Goal: Task Accomplishment & Management: Manage account settings

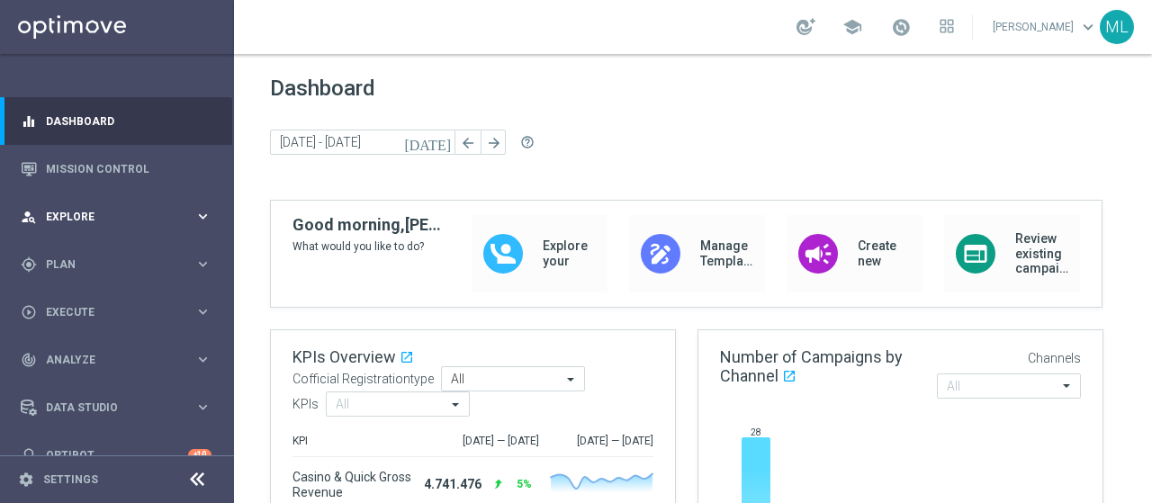
click at [85, 219] on span "Explore" at bounding box center [120, 216] width 148 height 11
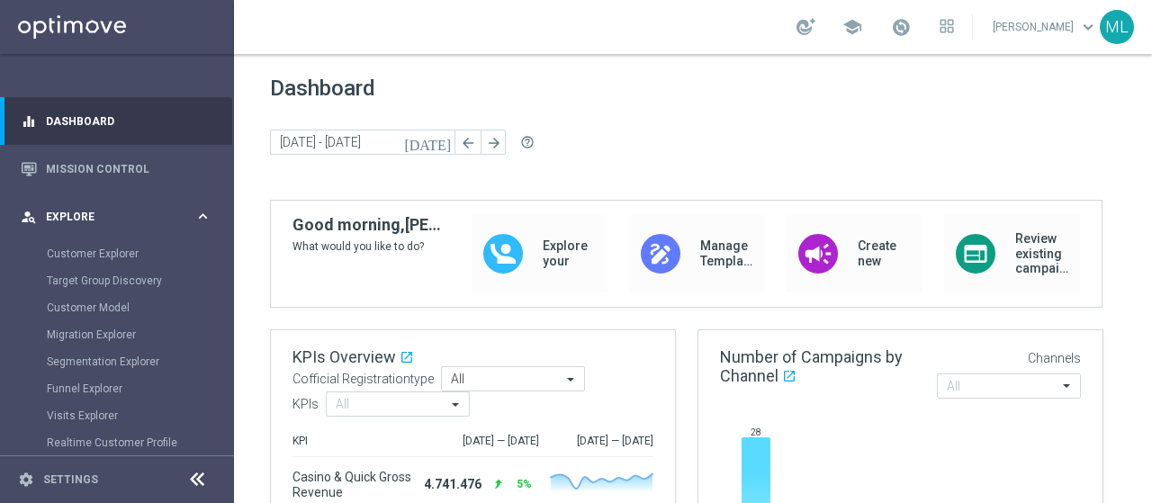
click at [68, 211] on span "Explore" at bounding box center [120, 216] width 148 height 11
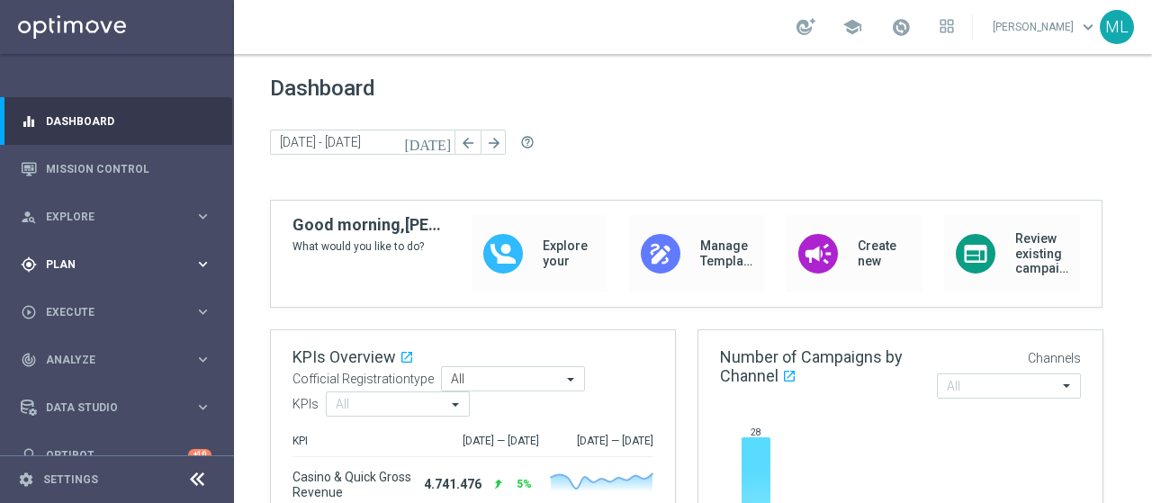
click at [61, 260] on span "Plan" at bounding box center [120, 264] width 148 height 11
click at [85, 301] on link "Target Groups" at bounding box center [117, 301] width 140 height 14
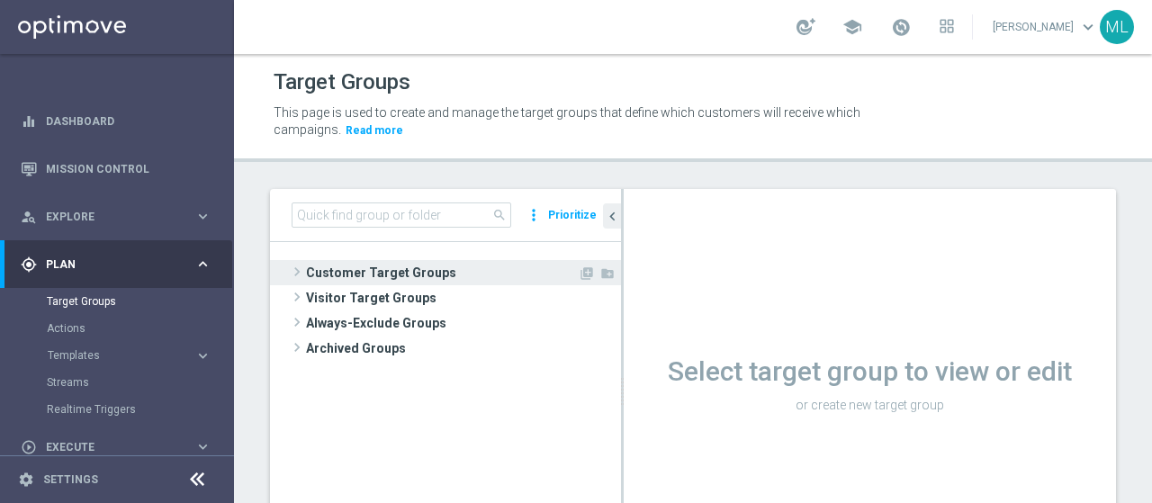
click at [295, 266] on span at bounding box center [297, 272] width 18 height 22
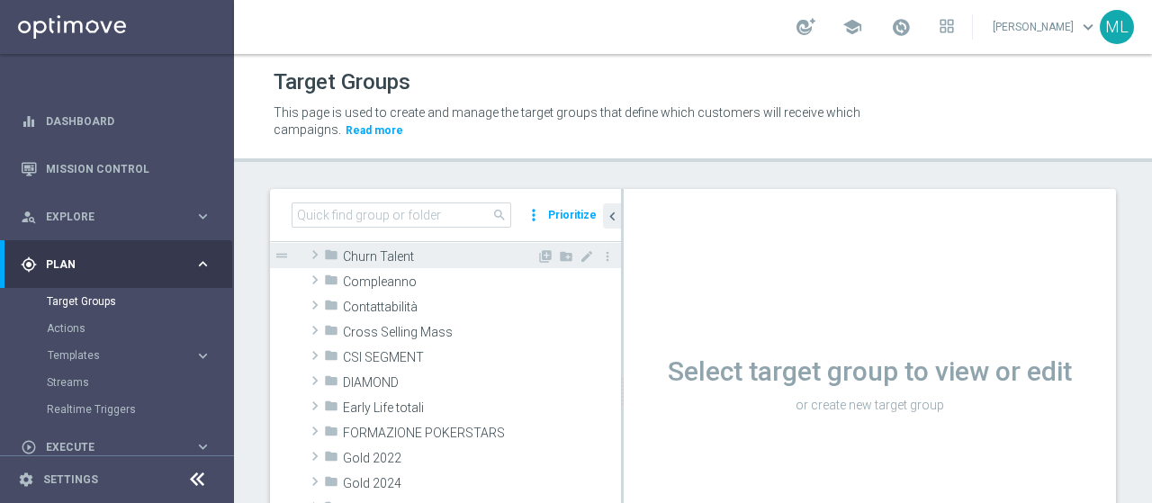
scroll to position [180, 0]
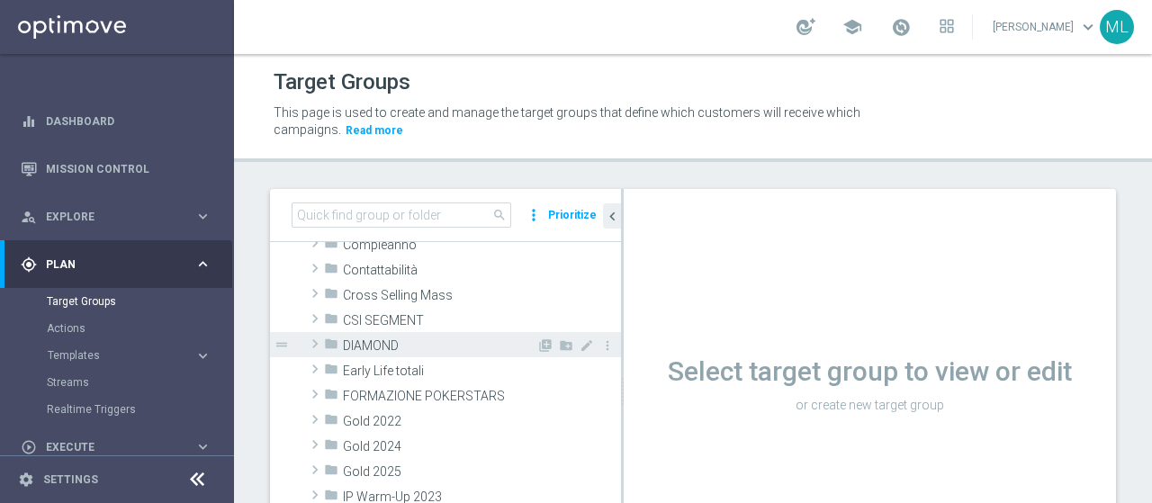
click at [316, 340] on span at bounding box center [315, 344] width 18 height 22
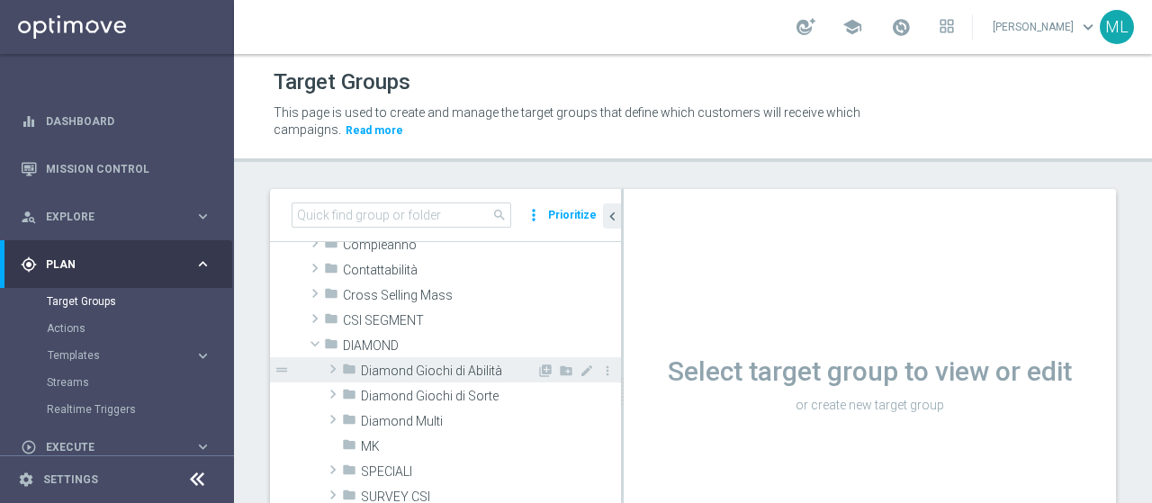
click at [334, 366] on span at bounding box center [333, 369] width 18 height 22
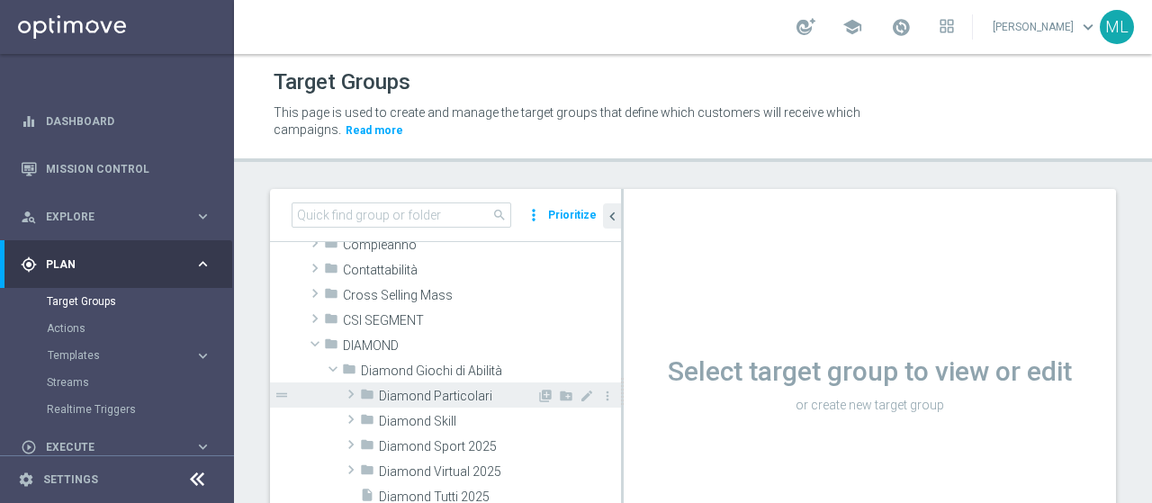
scroll to position [270, 0]
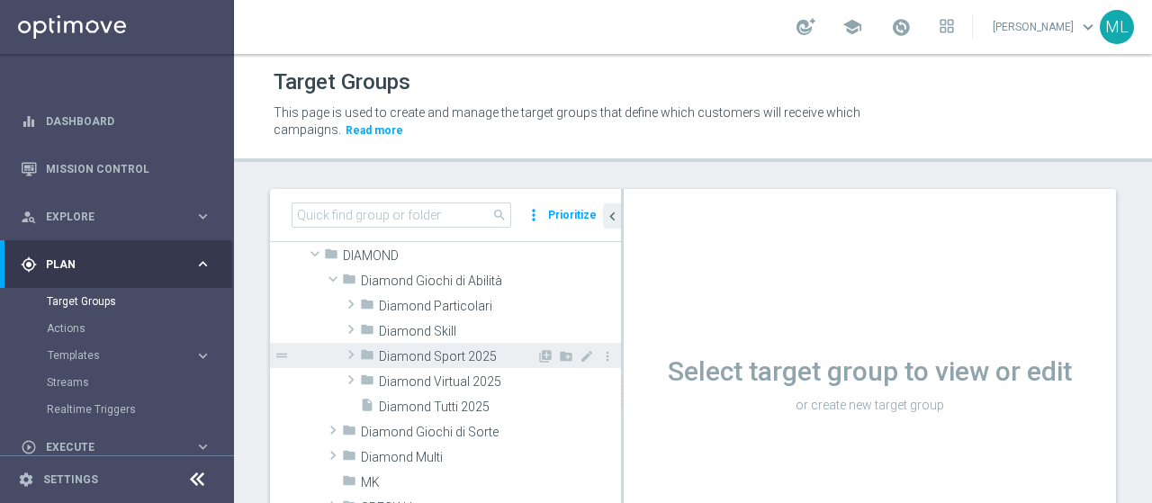
click at [350, 353] on span at bounding box center [351, 355] width 18 height 22
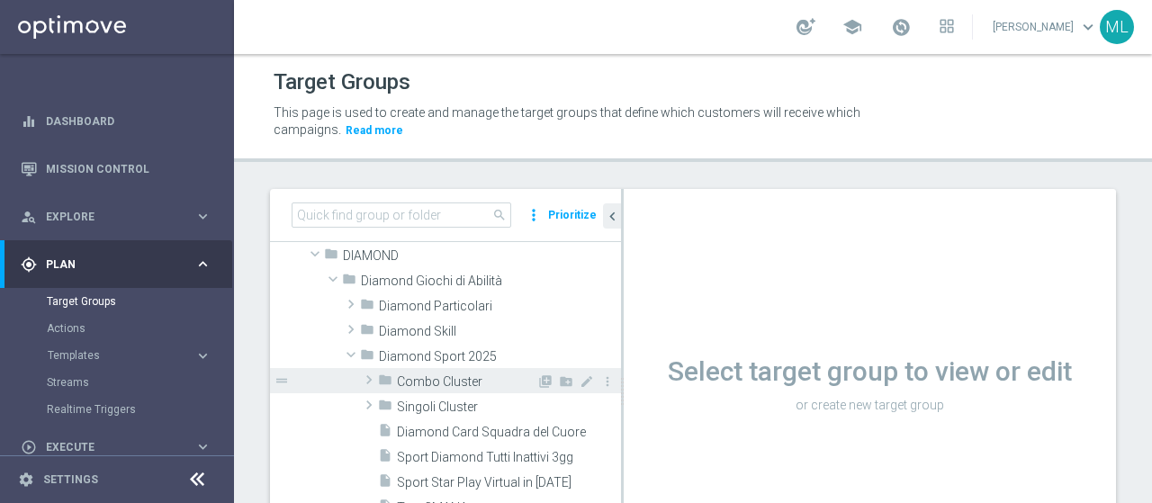
scroll to position [360, 0]
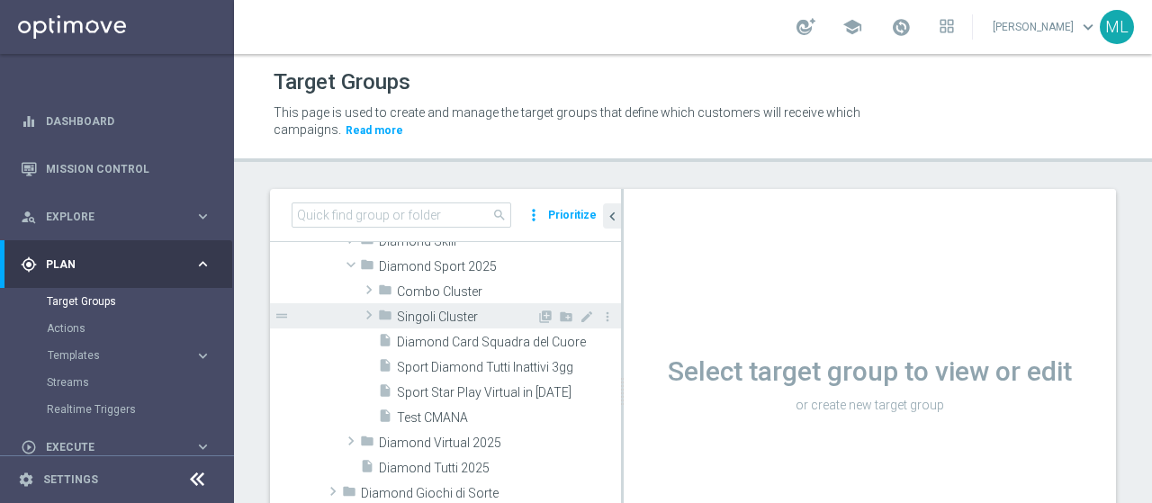
click at [367, 318] on span at bounding box center [369, 315] width 18 height 22
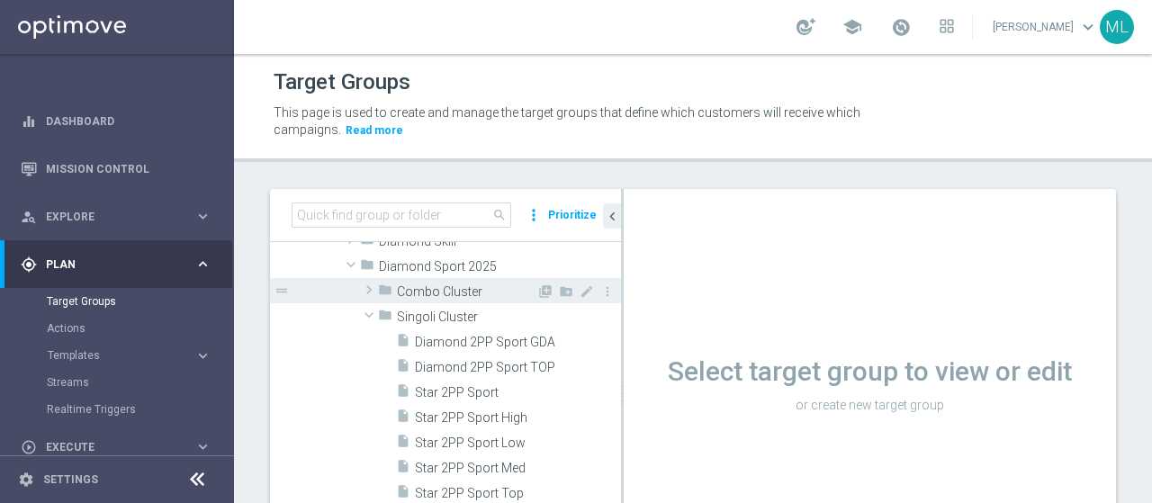
click at [365, 287] on span at bounding box center [369, 290] width 18 height 22
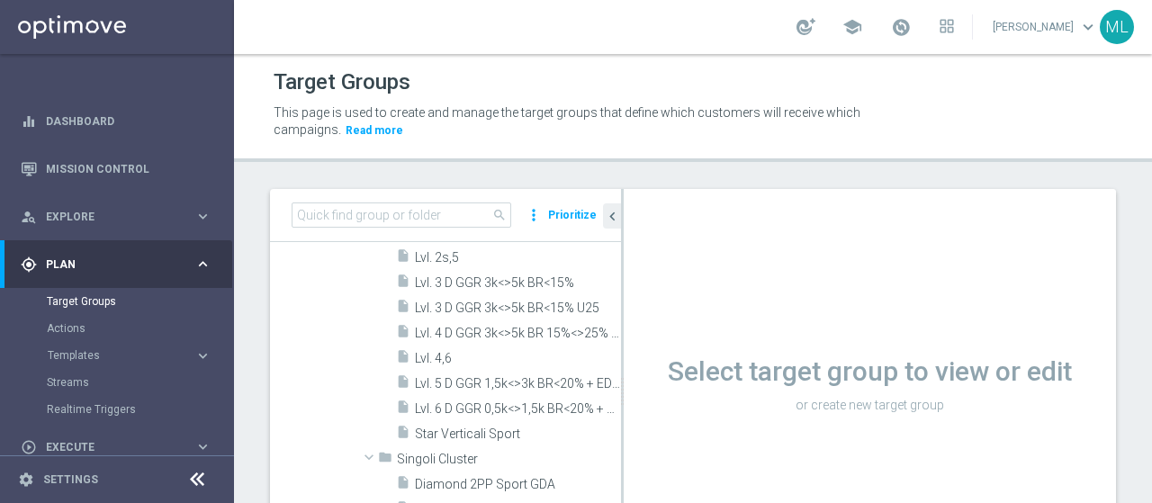
scroll to position [720, 0]
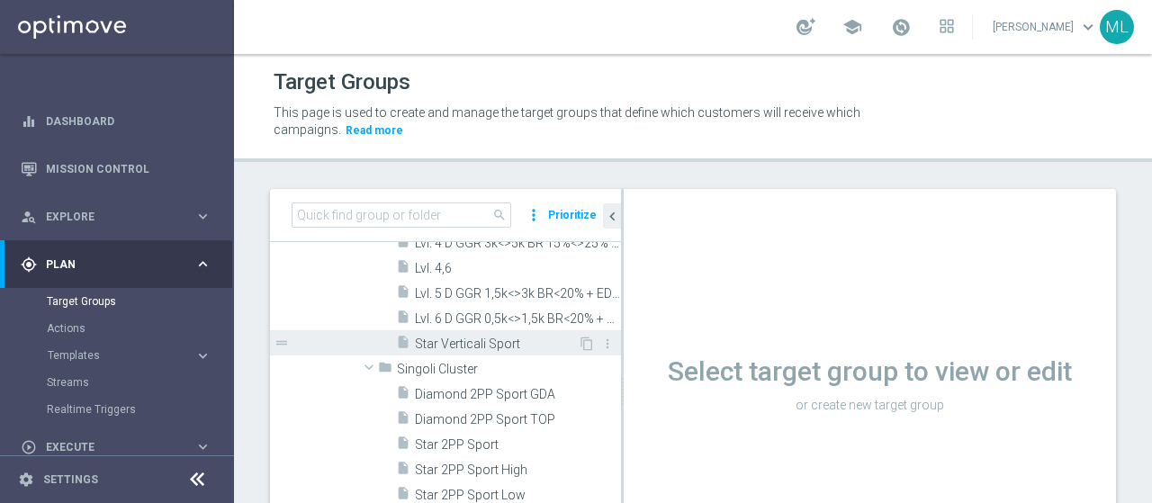
click at [468, 341] on span "Star Verticali Sport" at bounding box center [496, 343] width 163 height 15
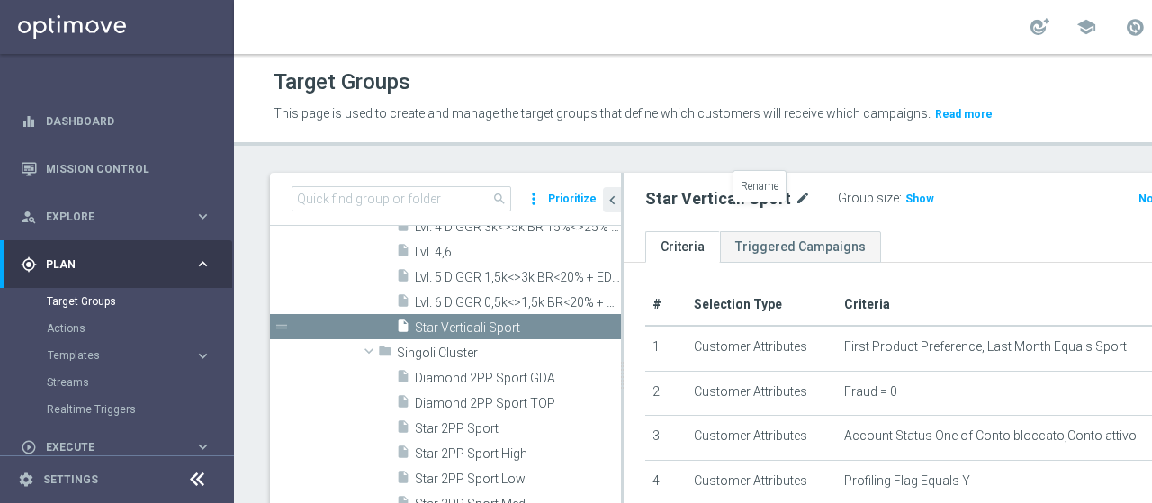
click at [794, 210] on icon "mode_edit" at bounding box center [802, 199] width 16 height 22
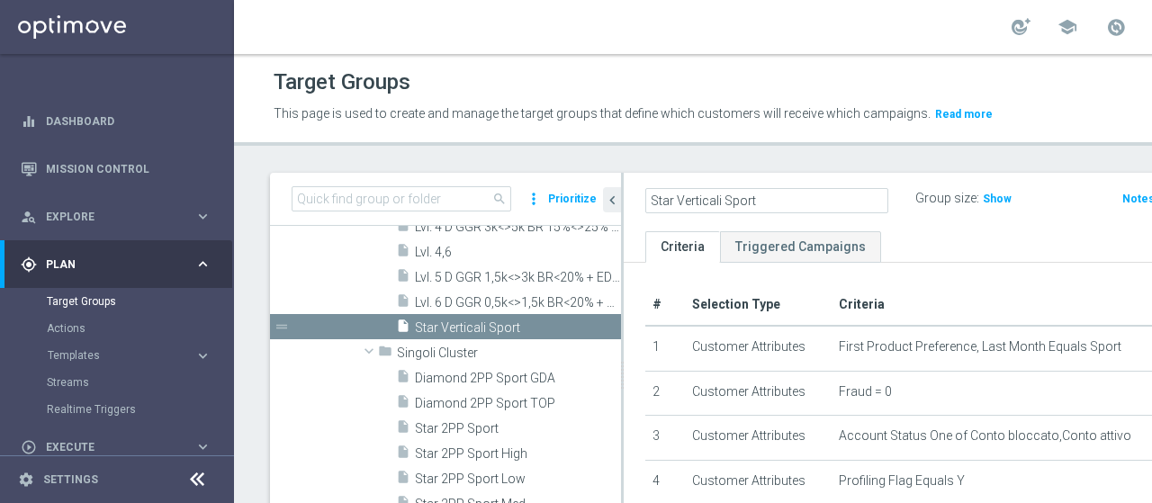
scroll to position [0, 7]
click at [746, 213] on input "Star Verticali Sport" at bounding box center [766, 200] width 243 height 25
type input "Star Verticali Sport CSV"
click at [807, 170] on div "Target Groups This page is used to create and manage the target groups that def…" at bounding box center [800, 278] width 1133 height 449
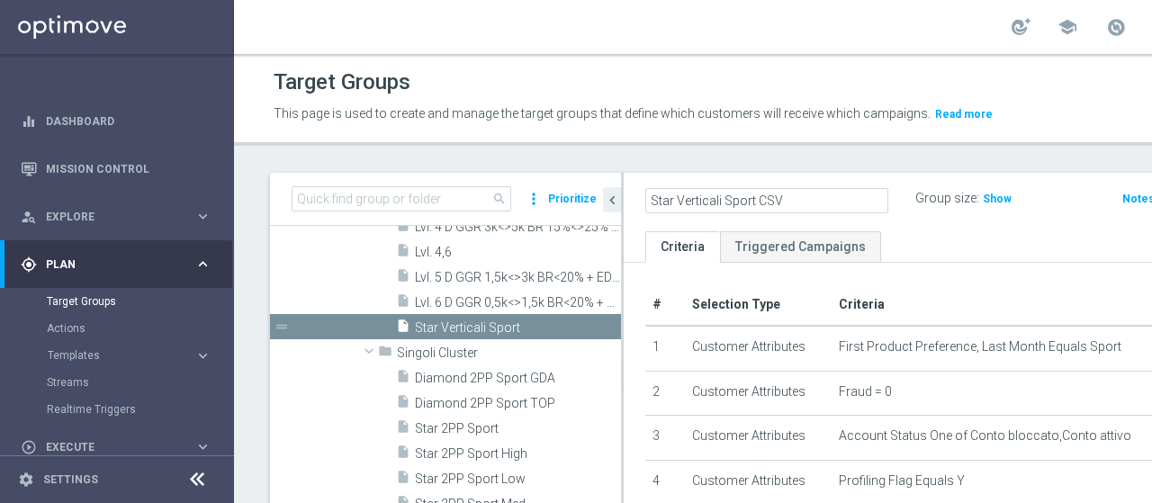
scroll to position [0, 0]
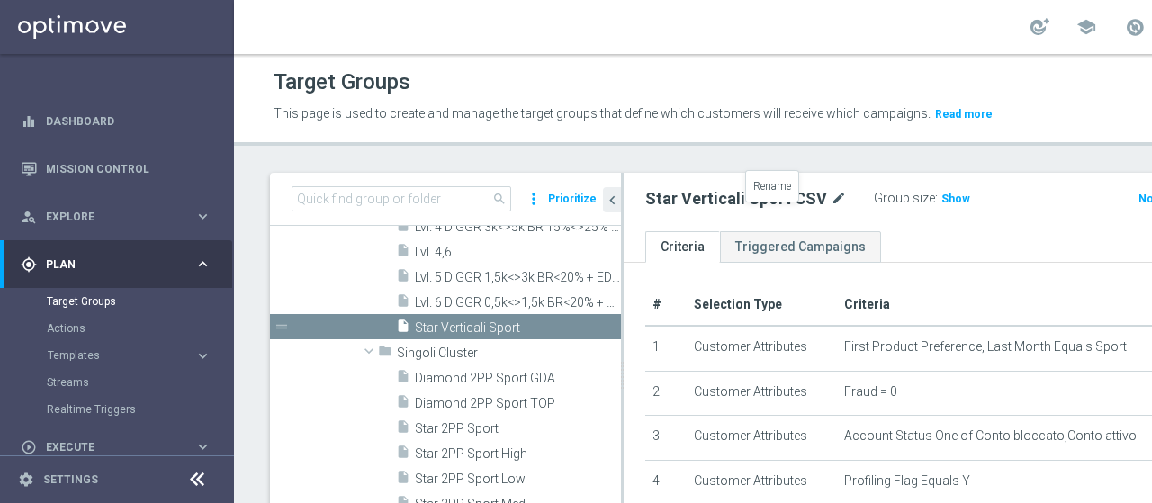
click at [830, 210] on icon "mode_edit" at bounding box center [838, 199] width 16 height 22
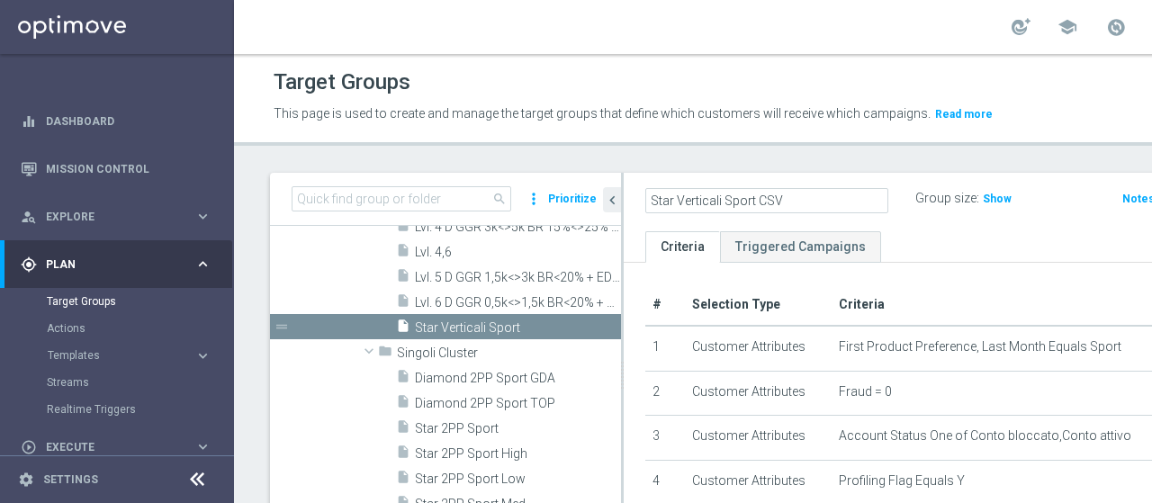
scroll to position [0, 33]
click at [946, 231] on div "Star Verticali Sport CSV Group size : Show Notes & Tags Run Campaign" at bounding box center [976, 202] width 707 height 58
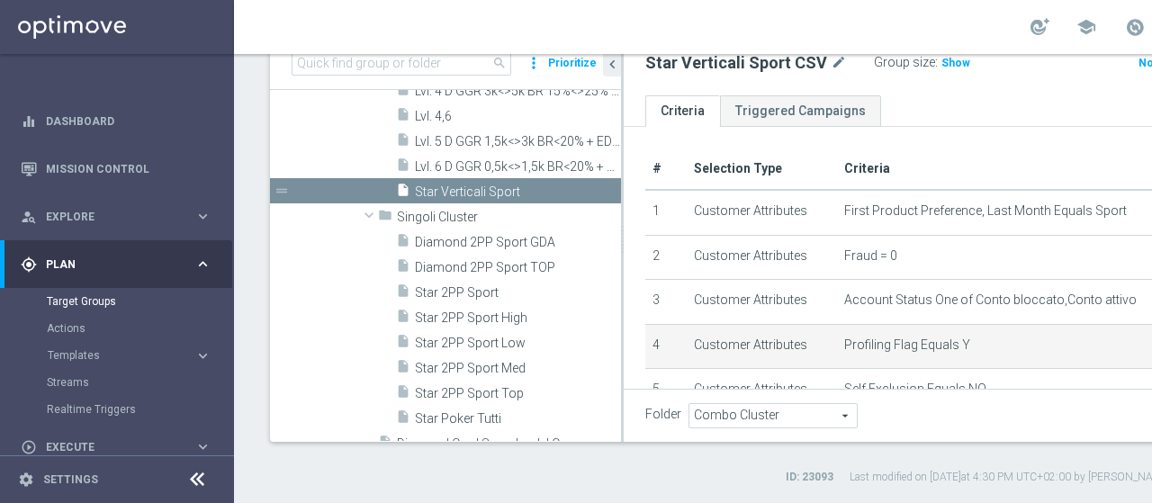
scroll to position [151, 0]
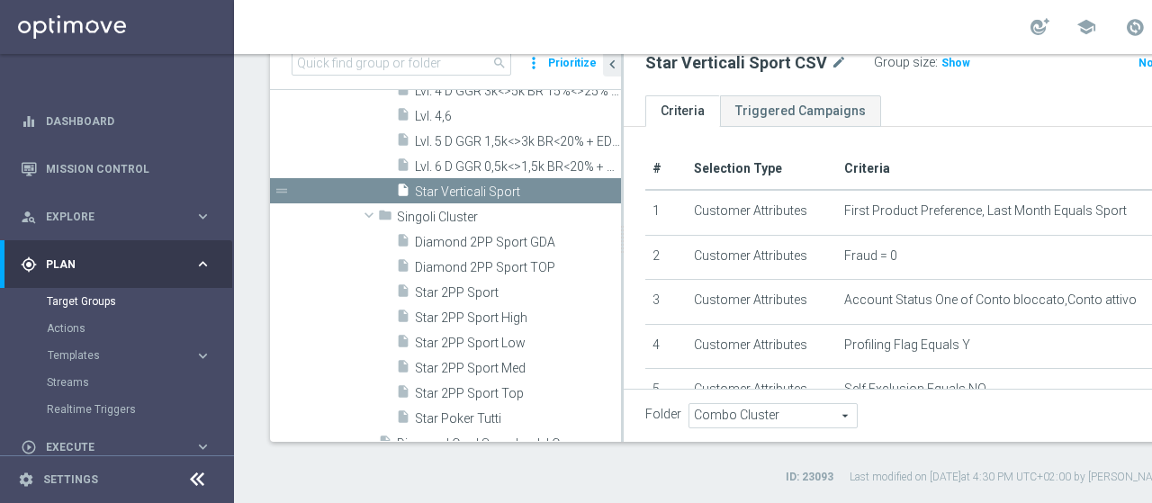
click at [579, 191] on icon "content_copy" at bounding box center [586, 191] width 14 height 14
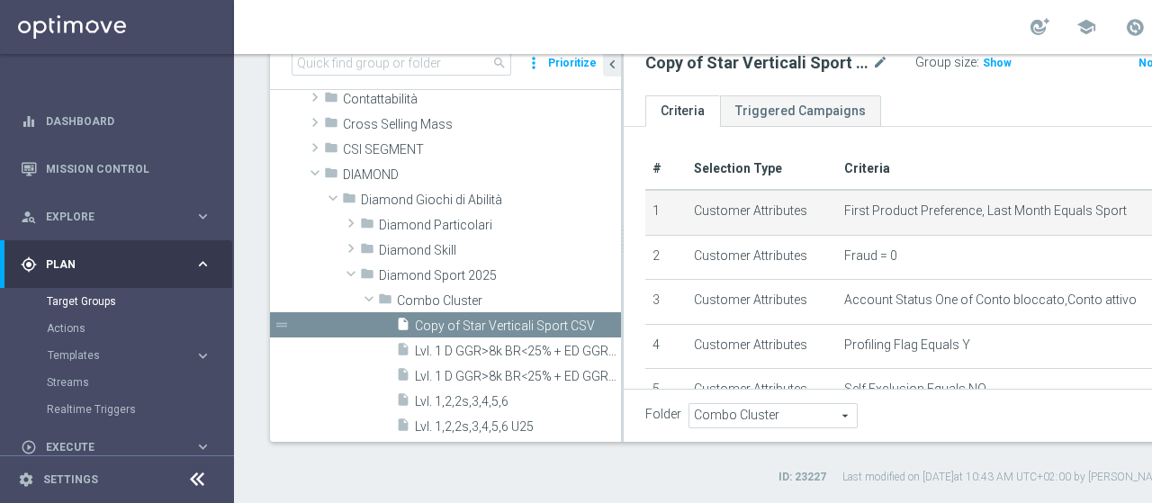
scroll to position [61, 0]
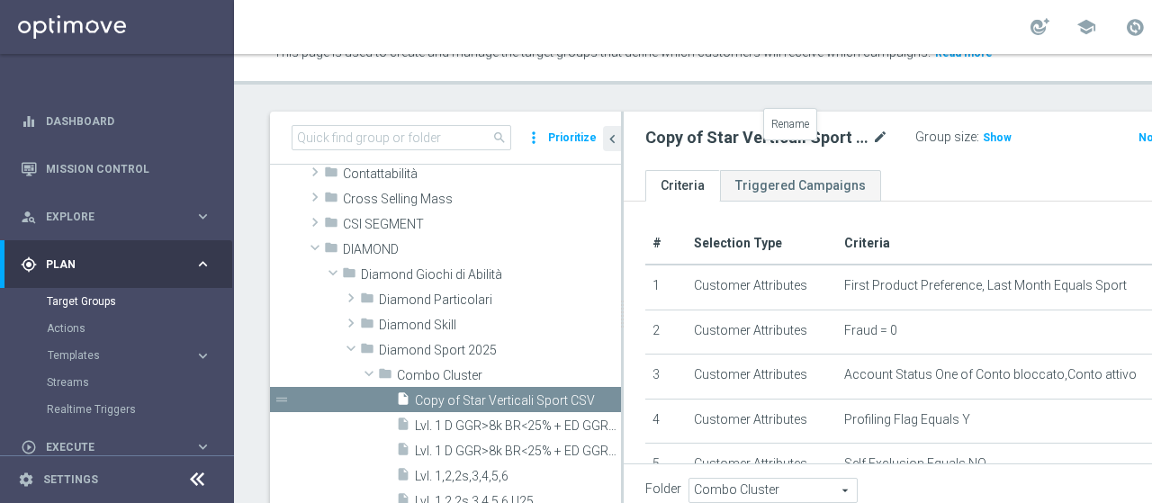
click at [872, 146] on icon "mode_edit" at bounding box center [880, 138] width 16 height 22
click at [662, 152] on input "Copy of Star Verticali Sport CSV" at bounding box center [766, 139] width 243 height 25
type input "Star Verticali Sport Dinamico"
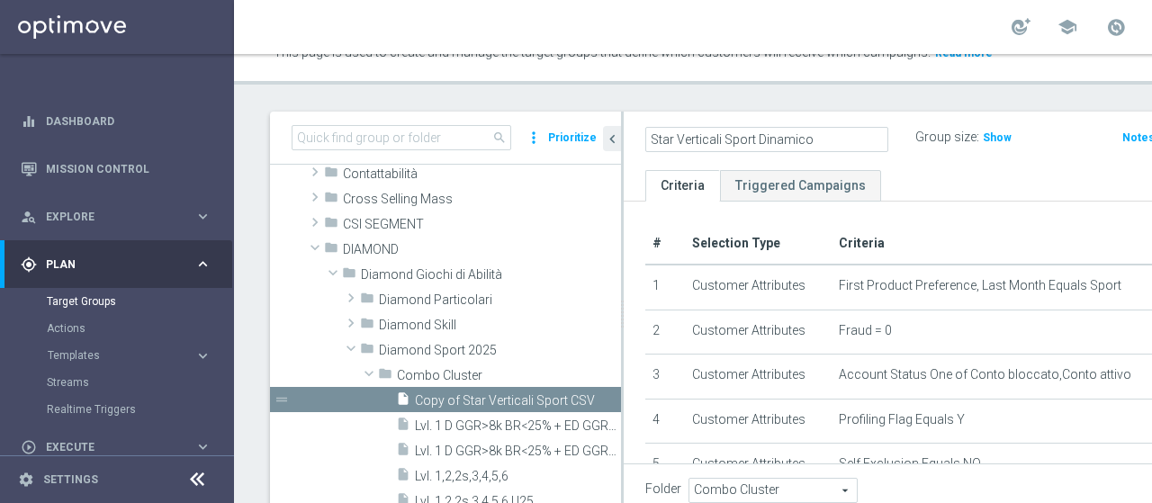
click at [738, 112] on div "Target Groups This page is used to create and manage the target groups that def…" at bounding box center [800, 278] width 1133 height 449
click at [738, 112] on div "Target Groups This page is used to create and manage the target groups that def…" at bounding box center [810, 278] width 1152 height 449
click at [659, 113] on div "Target Groups This page is used to create and manage the target groups that def…" at bounding box center [810, 278] width 1152 height 449
click at [614, 148] on icon "chevron_left" at bounding box center [612, 138] width 17 height 17
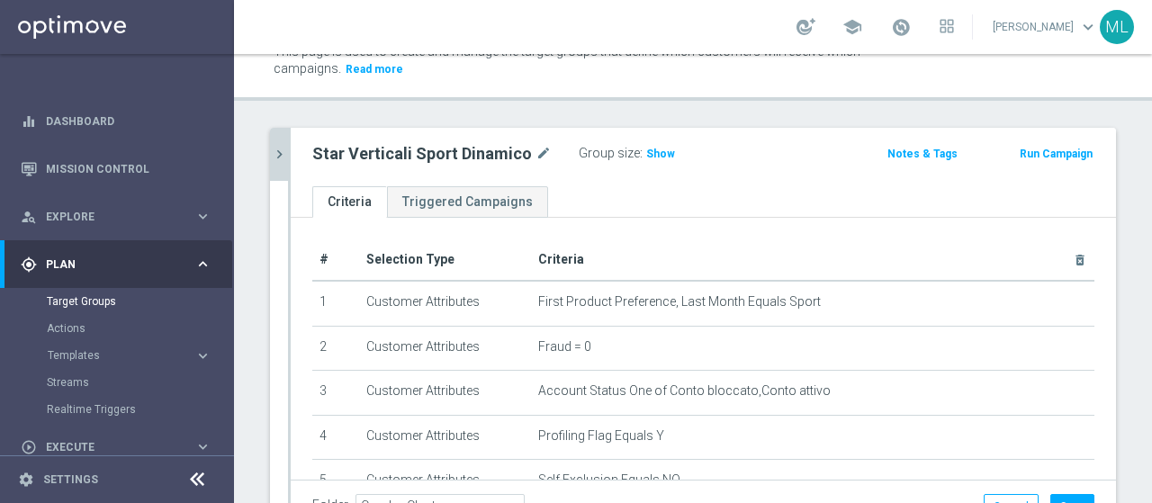
click at [274, 152] on icon "chevron_right" at bounding box center [279, 154] width 17 height 17
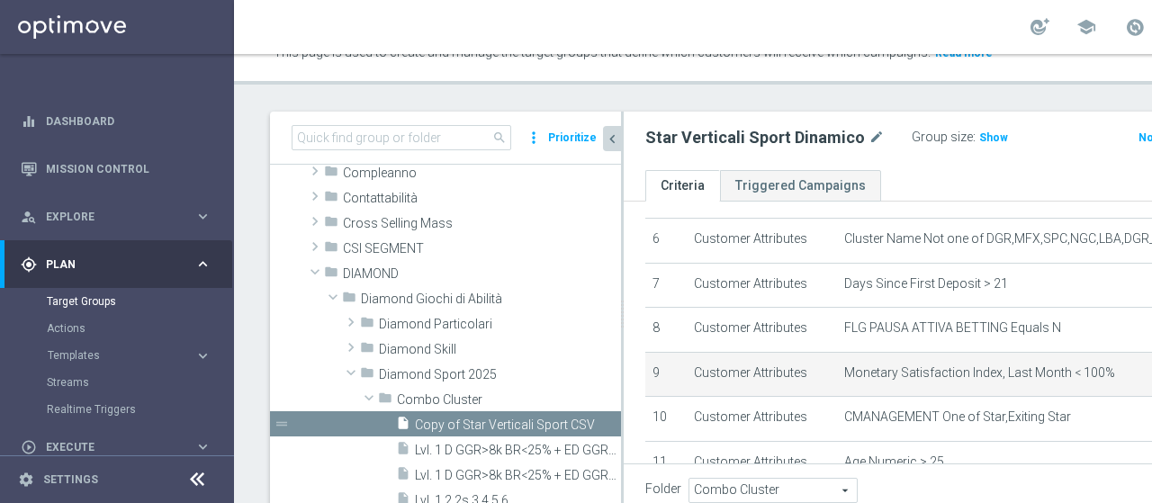
scroll to position [360, 0]
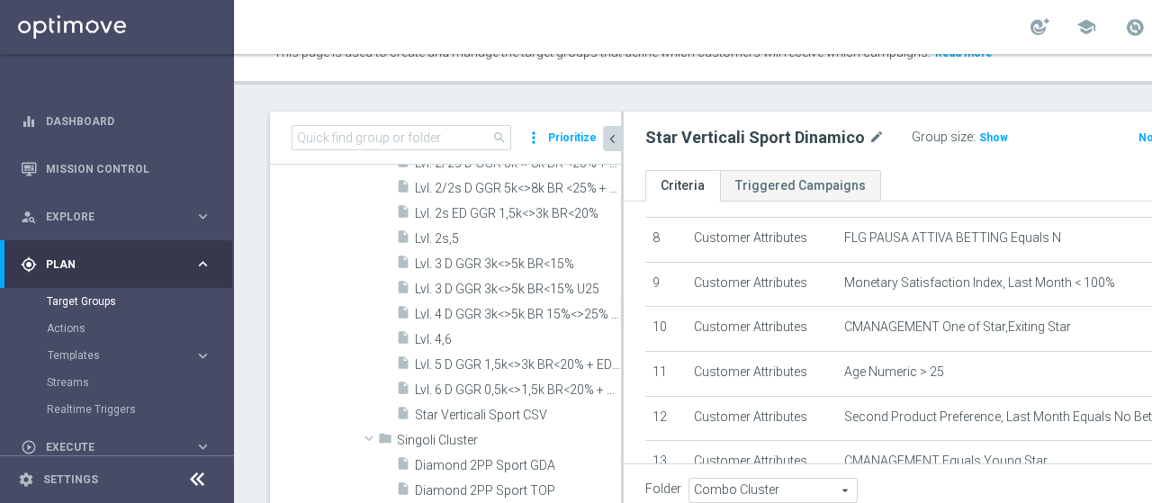
scroll to position [624, 0]
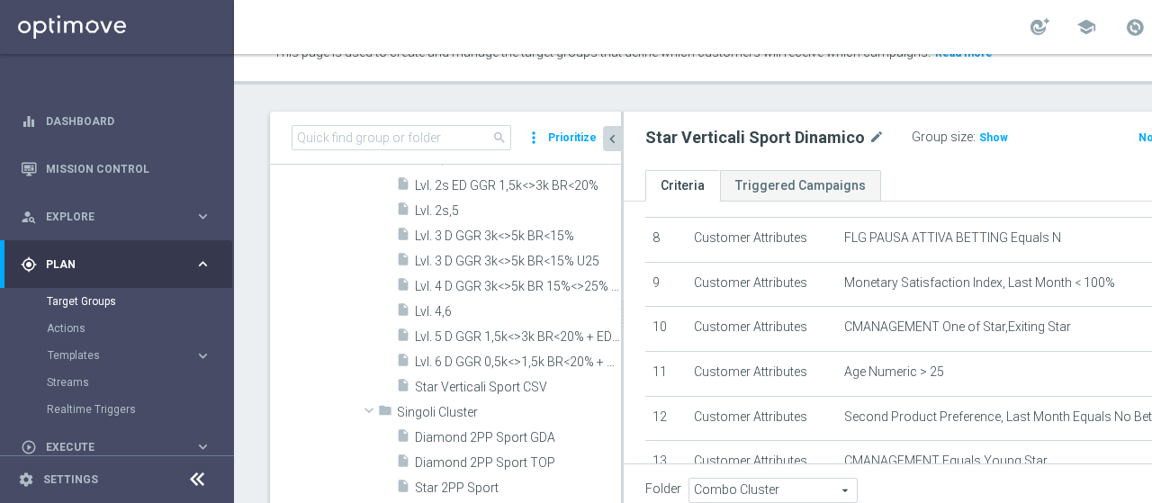
click at [693, 63] on p "This page is used to create and manage the target groups that define which cust…" at bounding box center [672, 53] width 798 height 20
click at [687, 63] on p "This page is used to create and manage the target groups that define which cust…" at bounding box center [672, 53] width 798 height 20
click at [622, 111] on div "Target Groups This page is used to create and manage the target groups that def…" at bounding box center [810, 278] width 1152 height 449
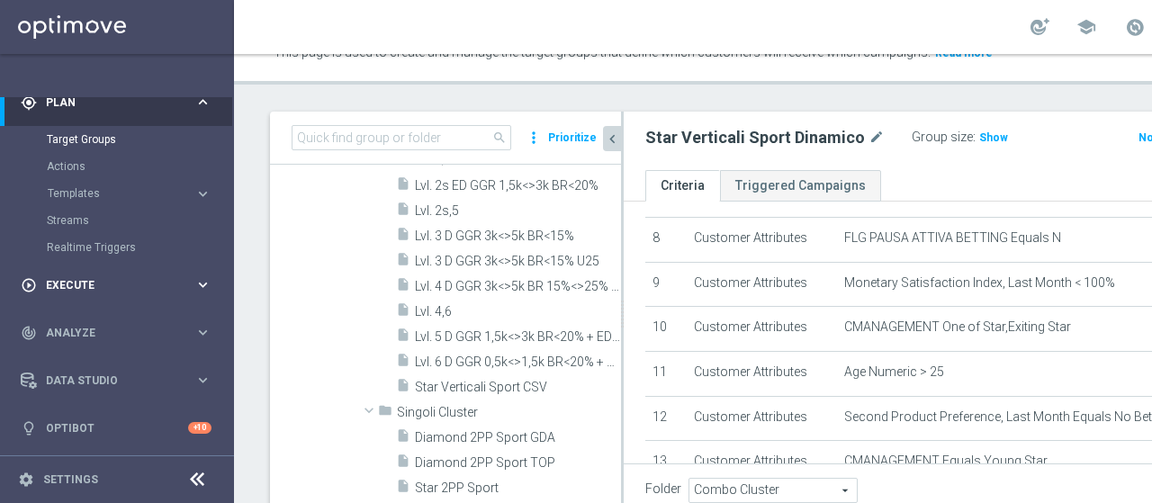
click at [66, 286] on span "Execute" at bounding box center [120, 285] width 148 height 11
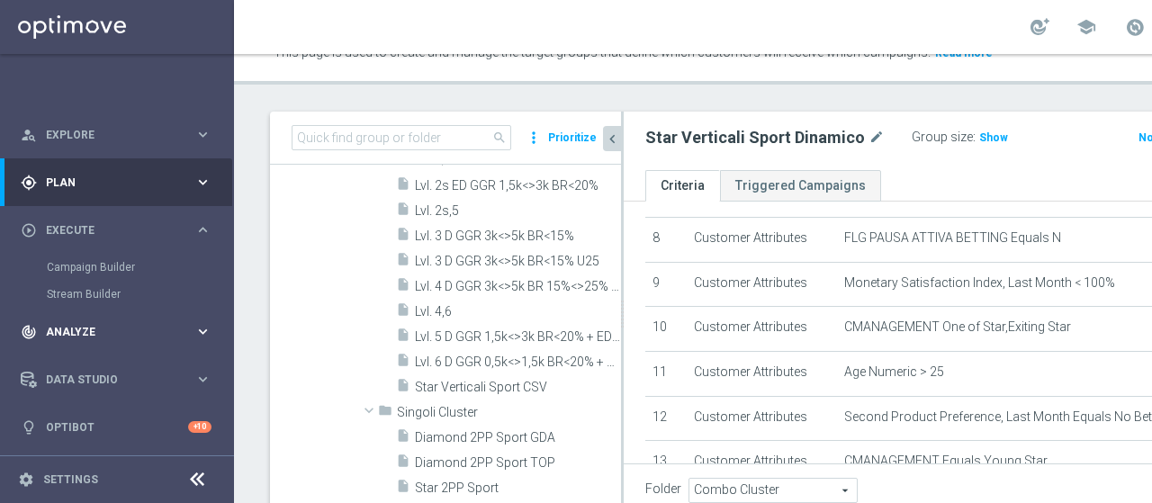
scroll to position [81, 0]
click at [58, 180] on span "Plan" at bounding box center [120, 183] width 148 height 11
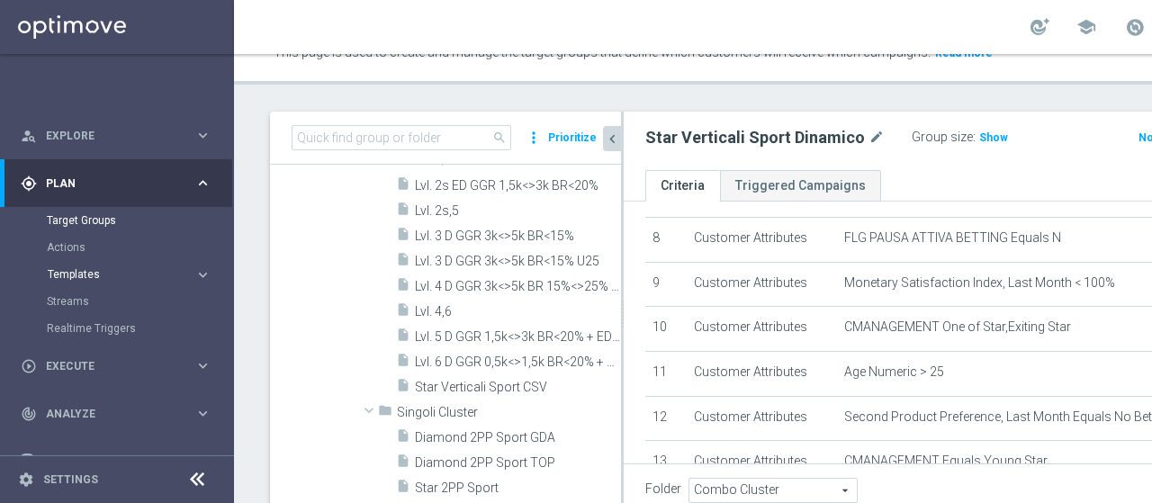
click at [72, 273] on span "Templates" at bounding box center [112, 274] width 129 height 11
click at [77, 296] on link "Optimail" at bounding box center [121, 301] width 131 height 14
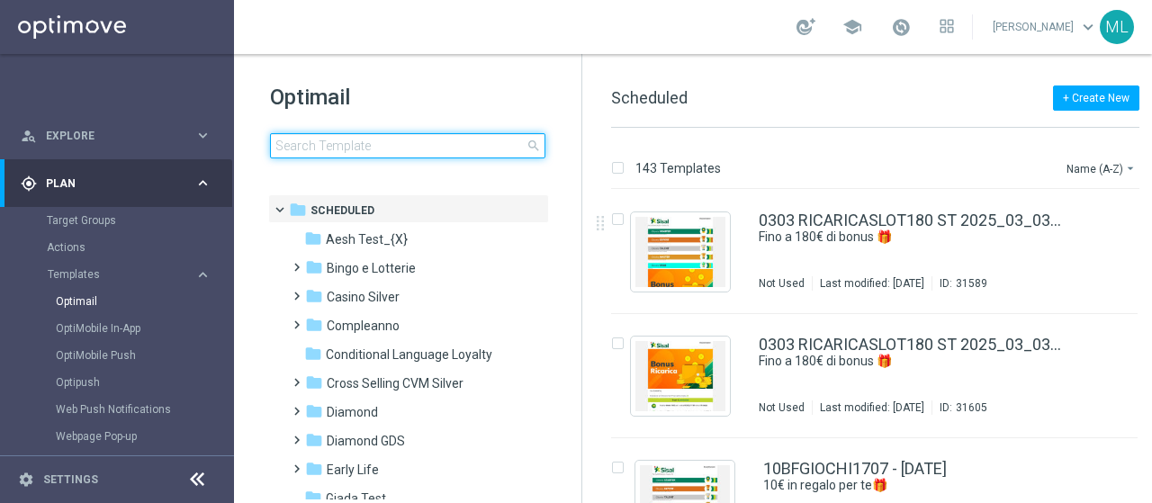
click at [344, 148] on input at bounding box center [407, 145] width 275 height 25
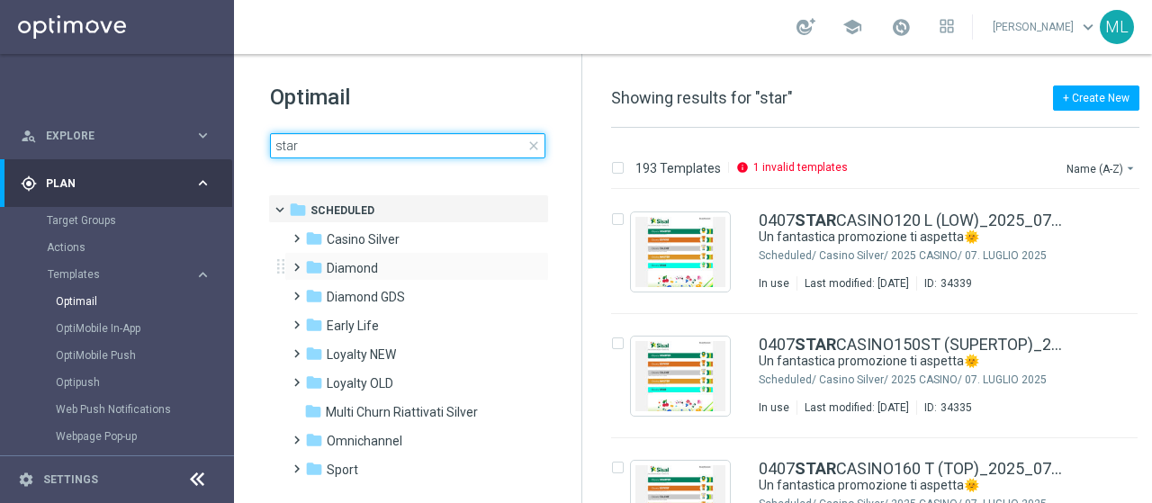
type input "star"
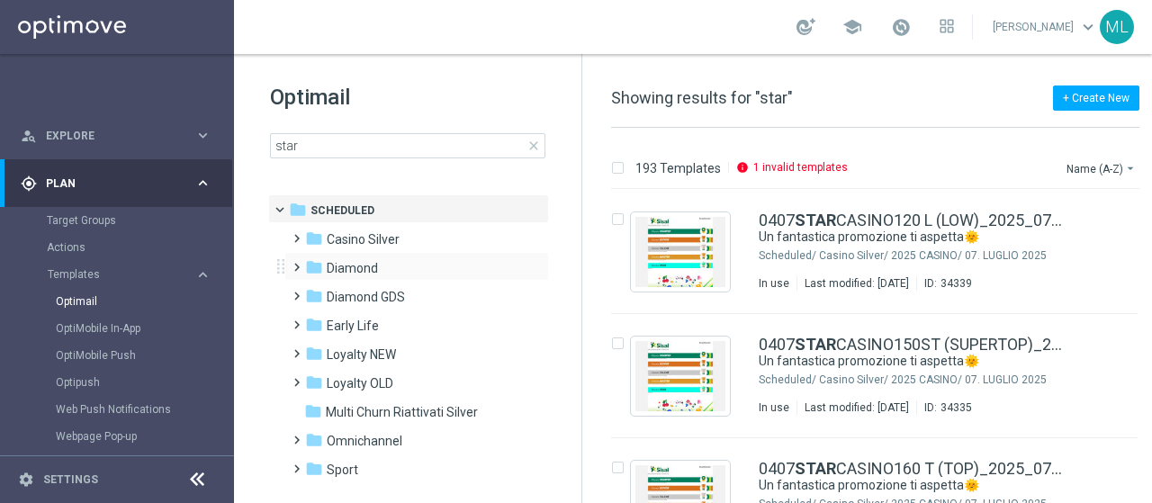
click at [296, 263] on span at bounding box center [293, 259] width 8 height 7
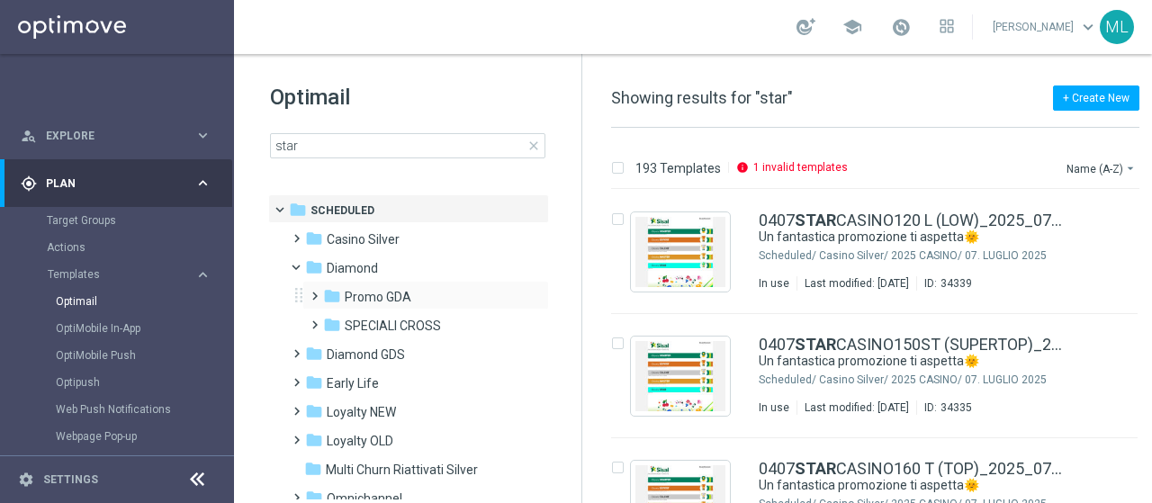
click at [314, 291] on span at bounding box center [311, 287] width 8 height 7
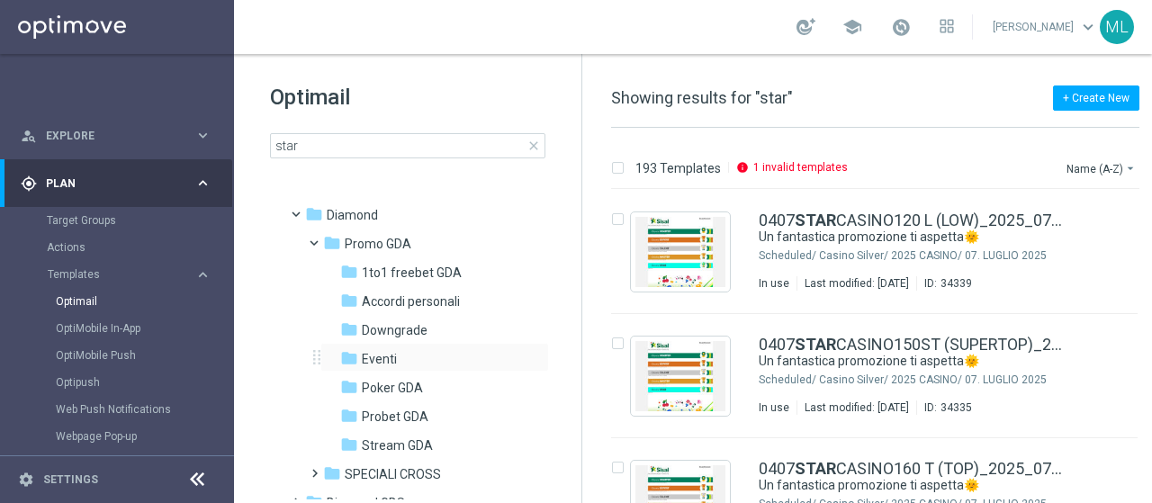
scroll to position [90, 0]
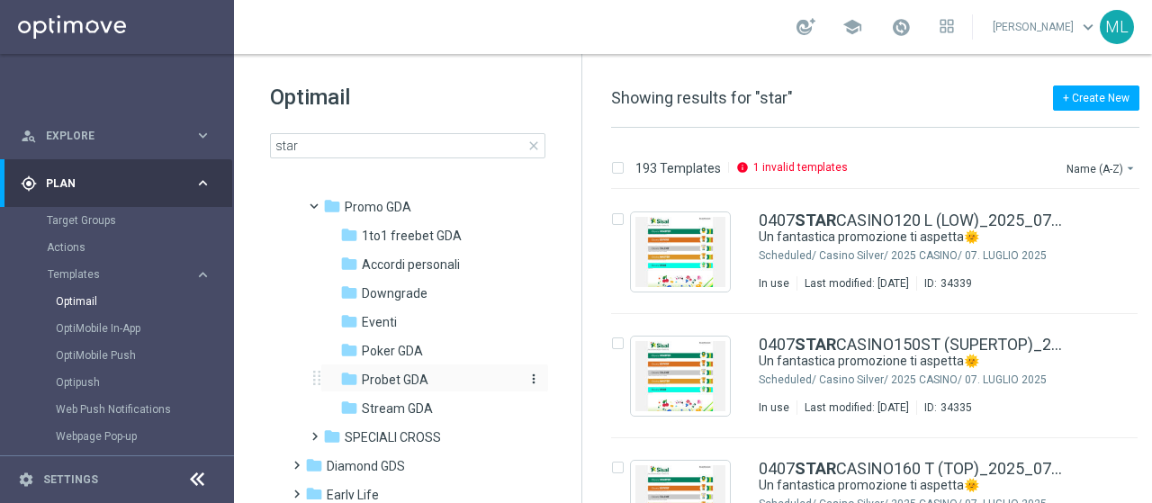
click at [383, 379] on span "Probet GDA" at bounding box center [395, 380] width 67 height 16
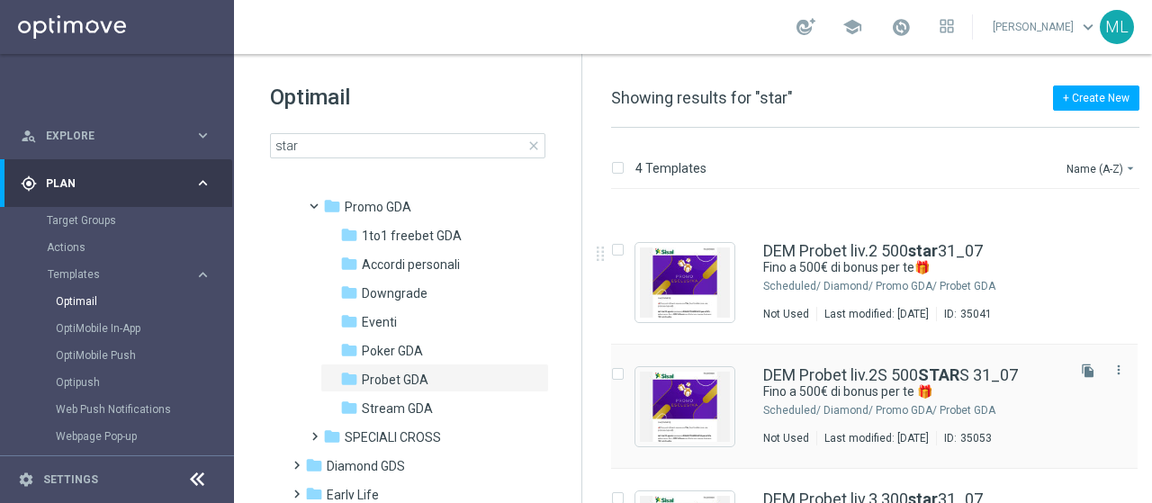
scroll to position [184, 0]
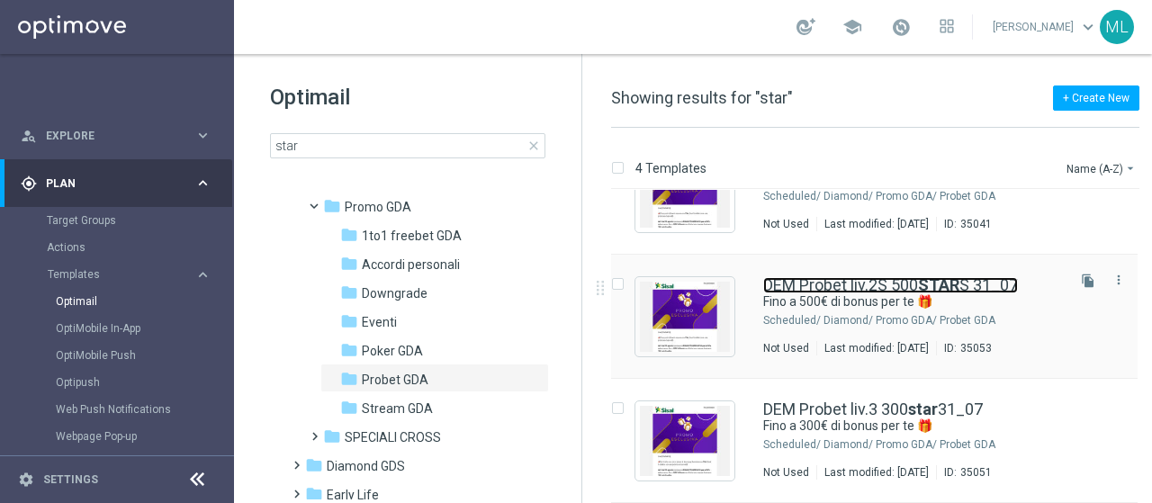
click at [867, 282] on link "DEM Probet liv.2S 500 STAR S 31_07" at bounding box center [890, 285] width 255 height 16
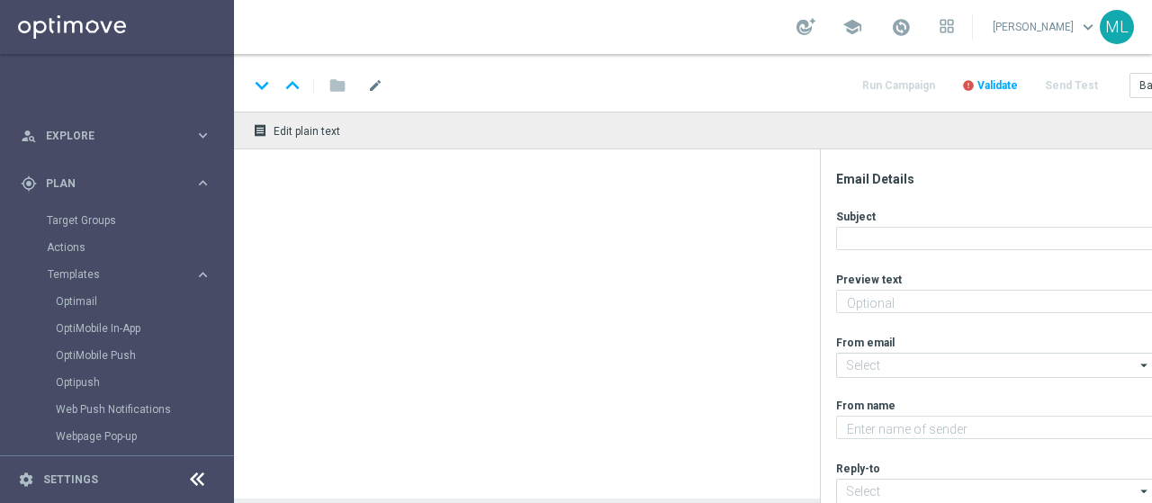
type textarea "Super promo per te"
type textarea "Sisal"
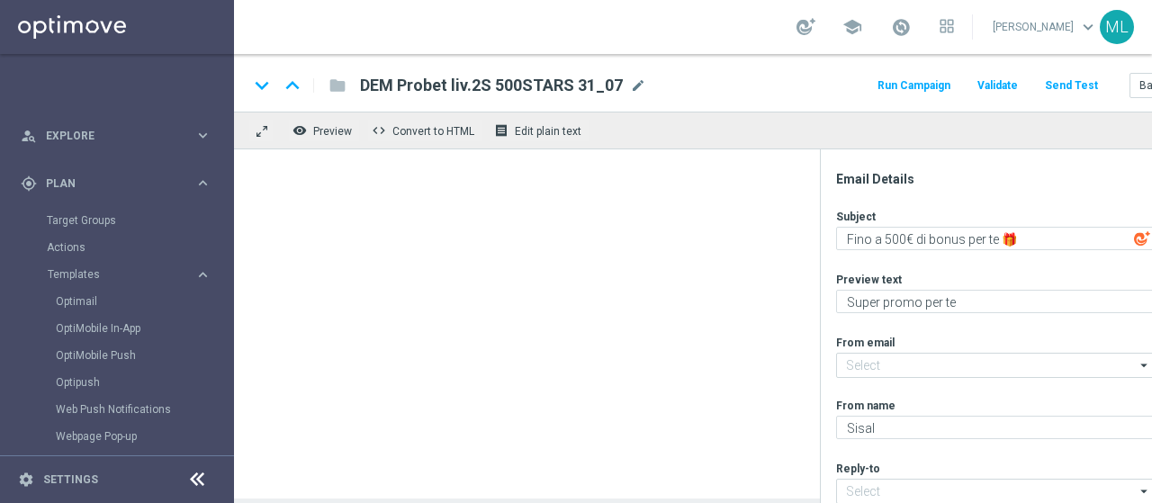
type input "giochi@comunicazioni.sisal.it"
type input "teamvip@sisal.it"
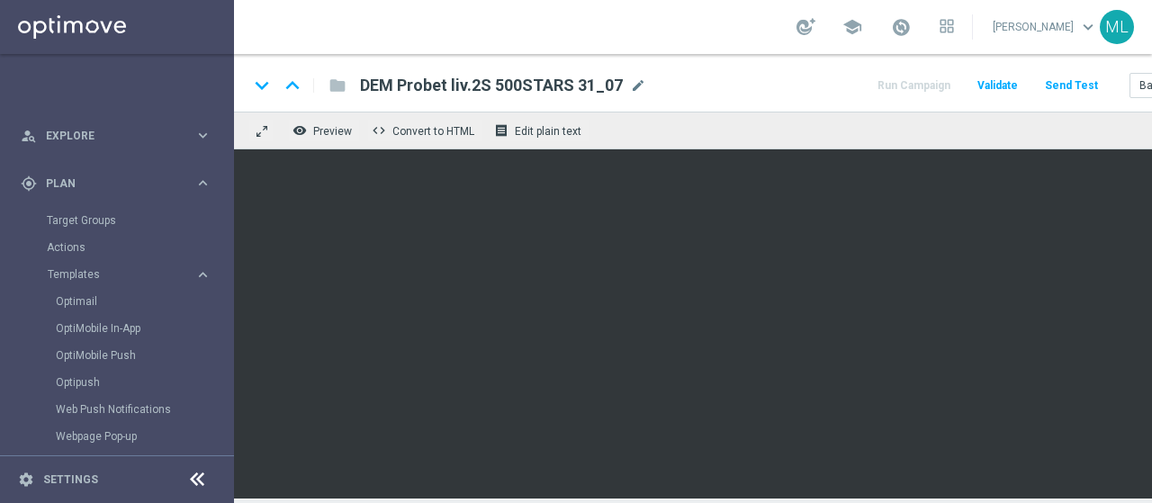
scroll to position [0, 112]
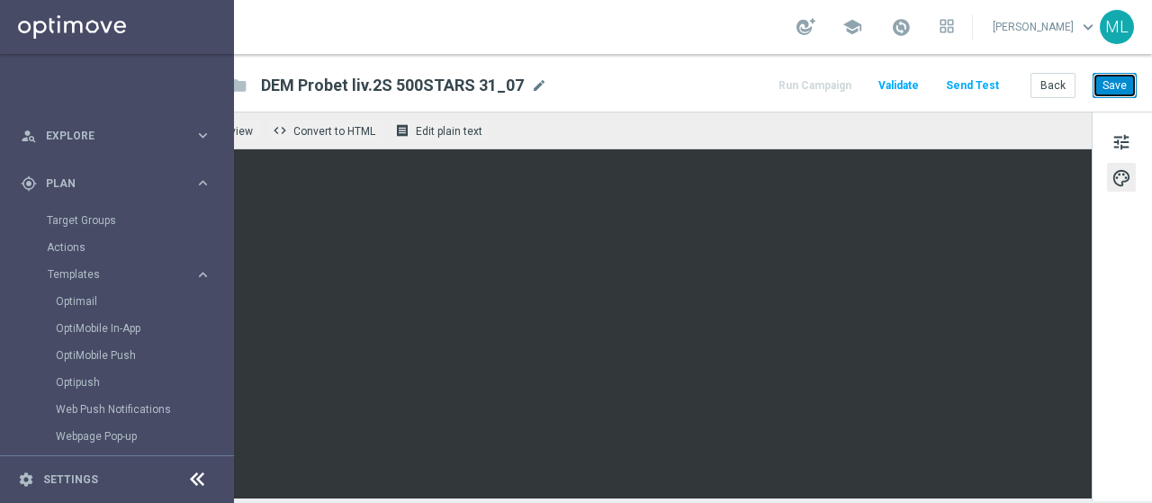
click at [1106, 84] on button "Save" at bounding box center [1114, 85] width 44 height 25
click at [1105, 89] on button "Save" at bounding box center [1114, 85] width 44 height 25
click at [1098, 84] on button "Save" at bounding box center [1114, 85] width 44 height 25
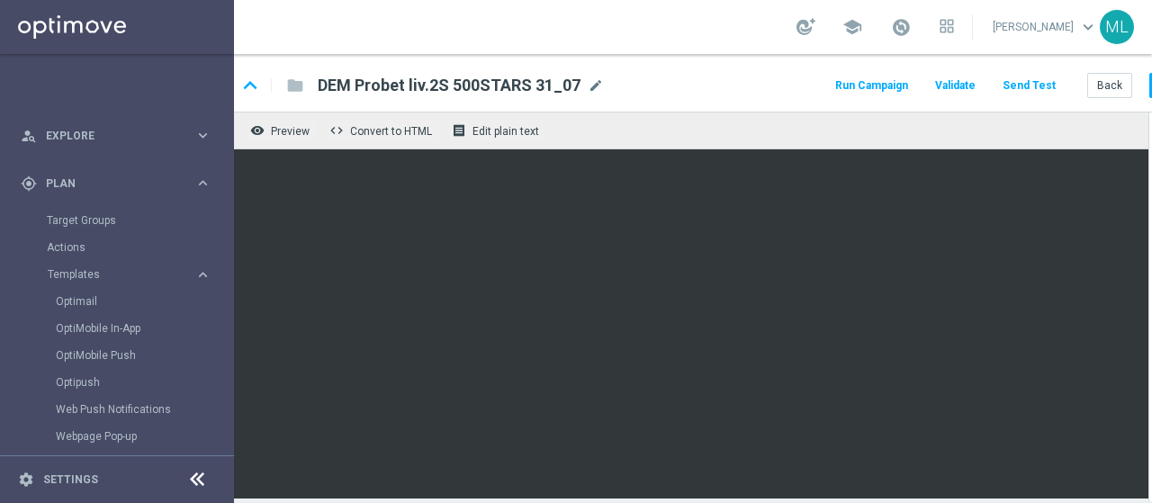
scroll to position [0, 0]
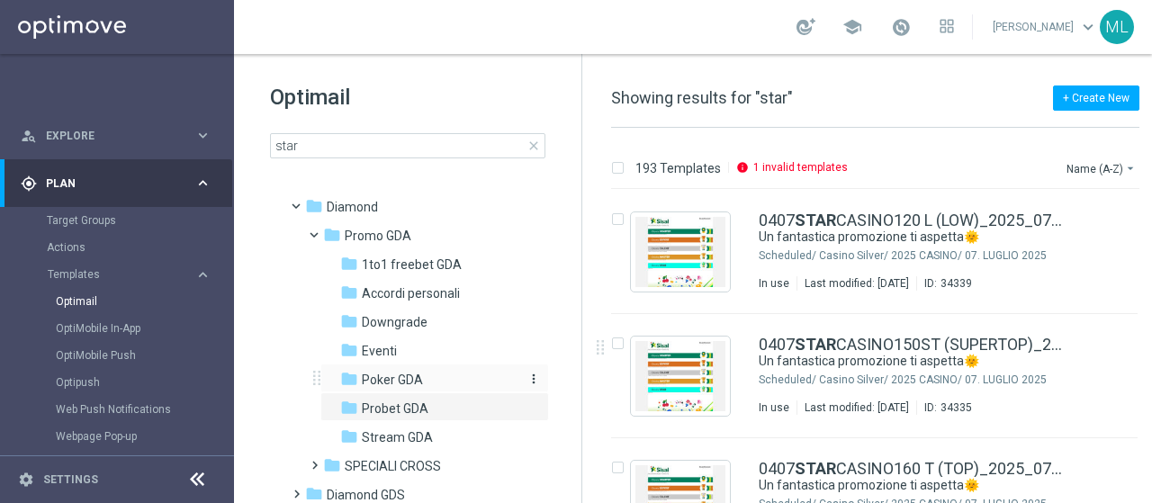
scroll to position [90, 0]
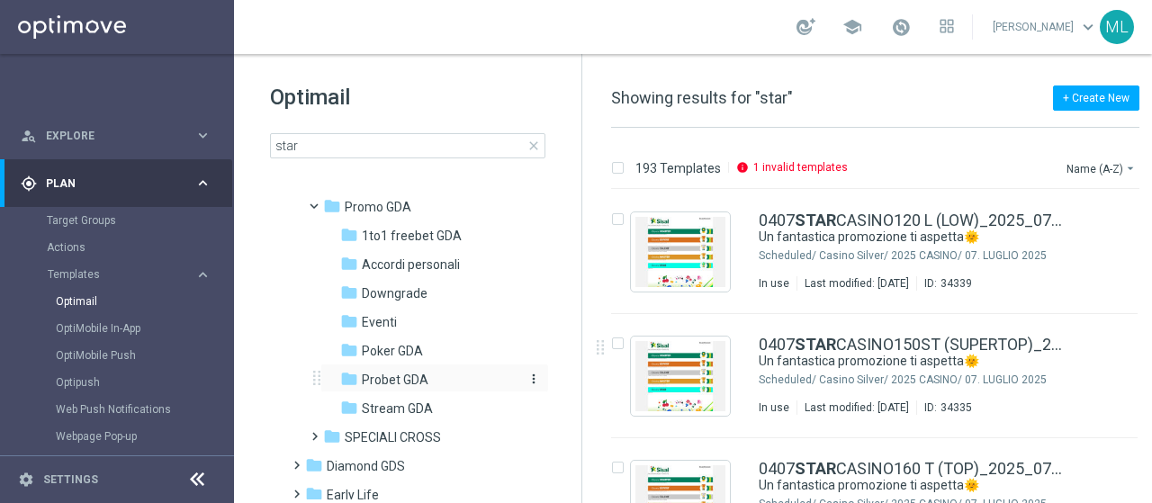
click at [390, 382] on span "Probet GDA" at bounding box center [395, 380] width 67 height 16
click at [374, 375] on span "Probet GDA" at bounding box center [395, 380] width 67 height 16
click at [391, 377] on span "Probet GDA" at bounding box center [395, 380] width 67 height 16
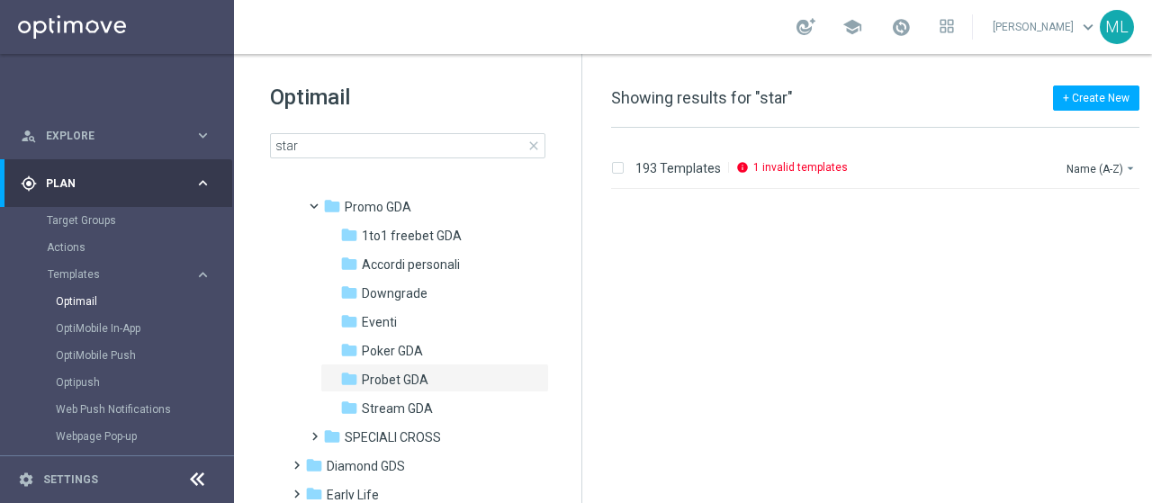
scroll to position [540, 0]
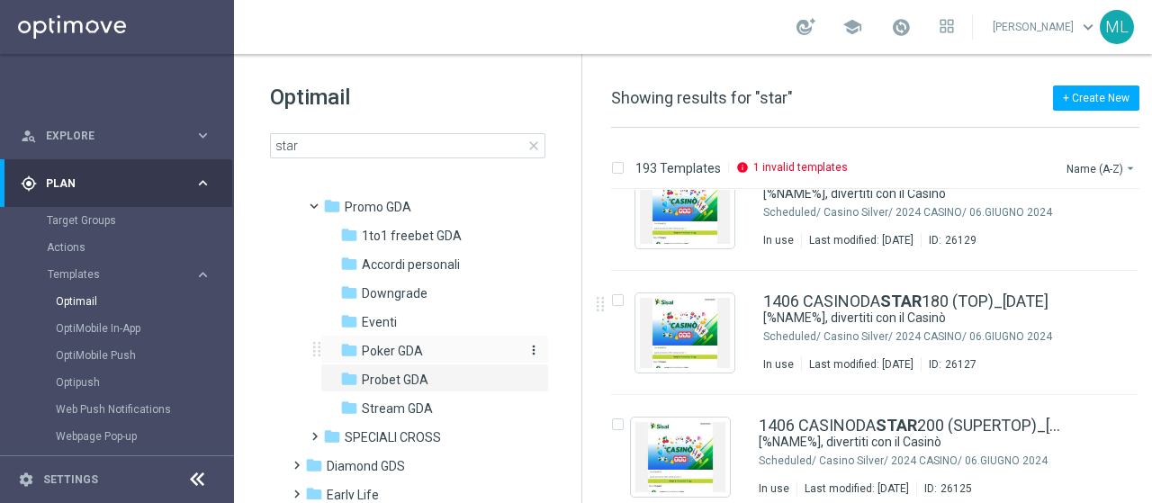
click at [386, 351] on span "Poker GDA" at bounding box center [392, 351] width 61 height 16
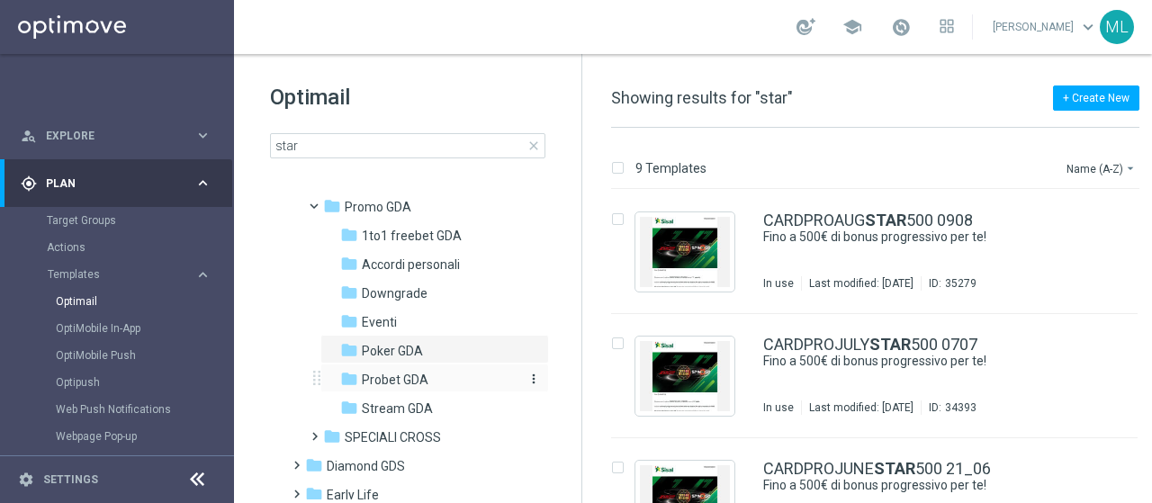
click at [381, 377] on span "Probet GDA" at bounding box center [395, 380] width 67 height 16
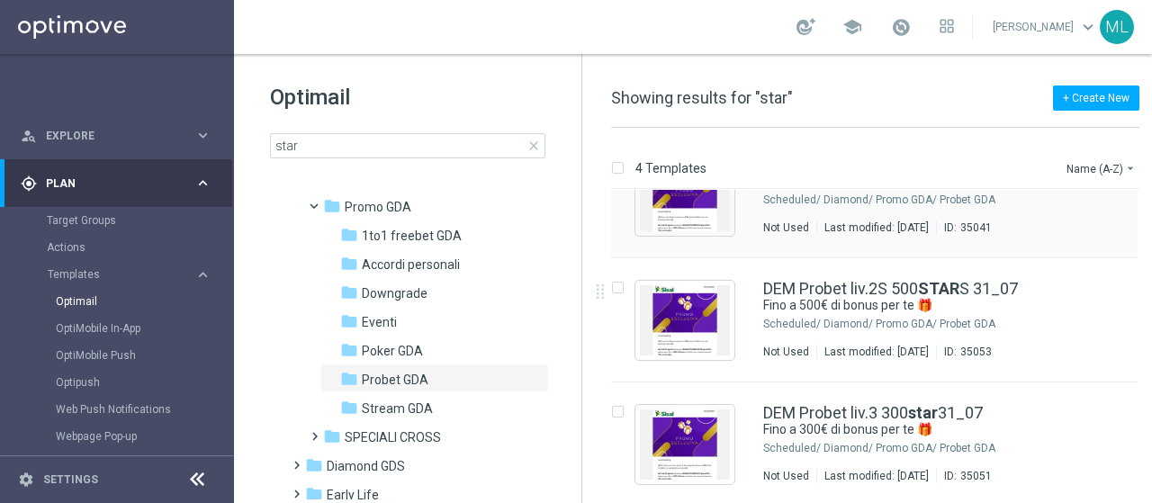
scroll to position [184, 0]
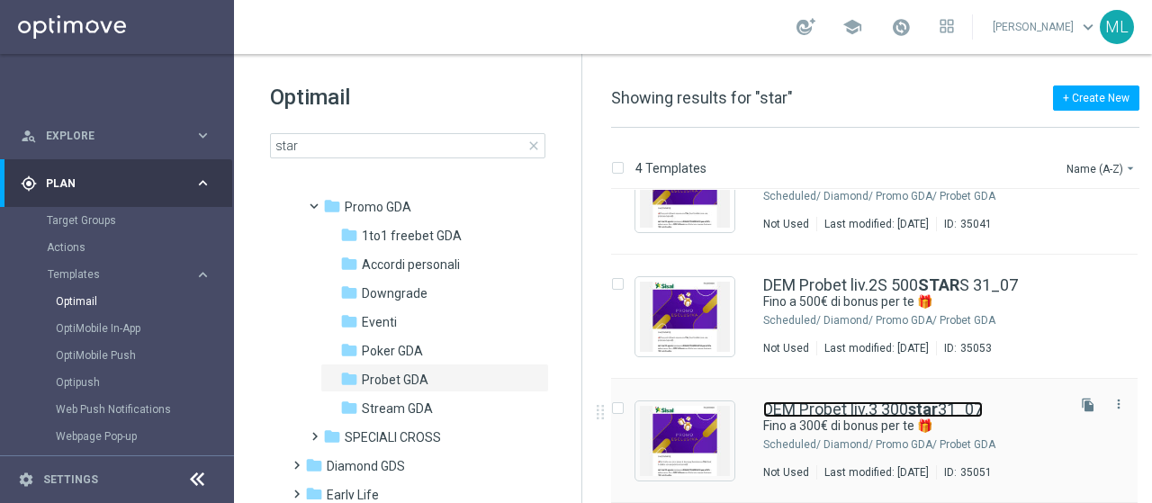
click at [863, 408] on link "DEM Probet liv.3 300 star 31_07" at bounding box center [873, 409] width 220 height 16
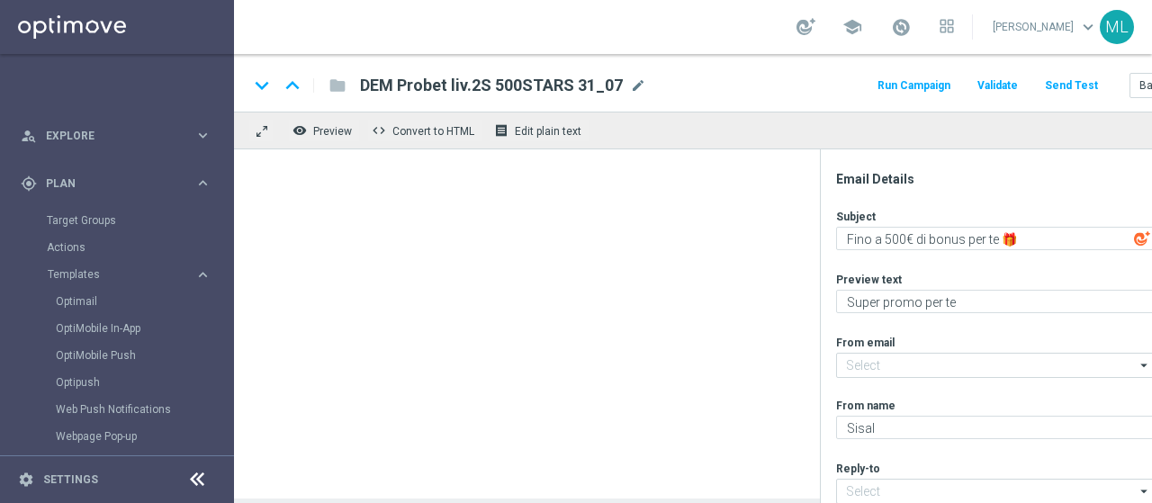
type textarea "Fino a 300€ di bonus per te 🎁"
type input "giochi@comunicazioni.sisal.it"
type input "teamvip@sisal.it"
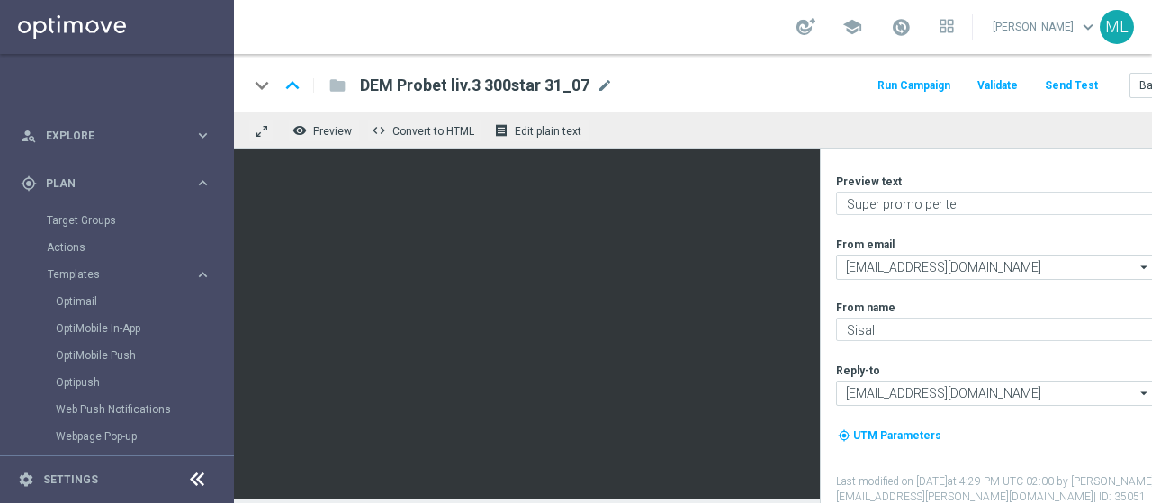
scroll to position [99, 0]
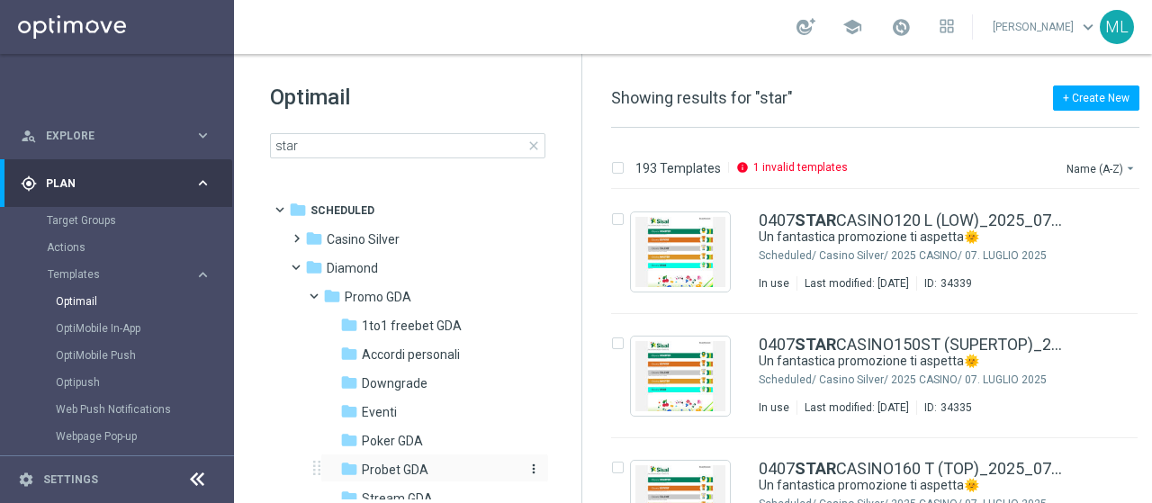
click at [391, 464] on span "Probet GDA" at bounding box center [395, 470] width 67 height 16
click at [389, 437] on span "Poker GDA" at bounding box center [392, 441] width 61 height 16
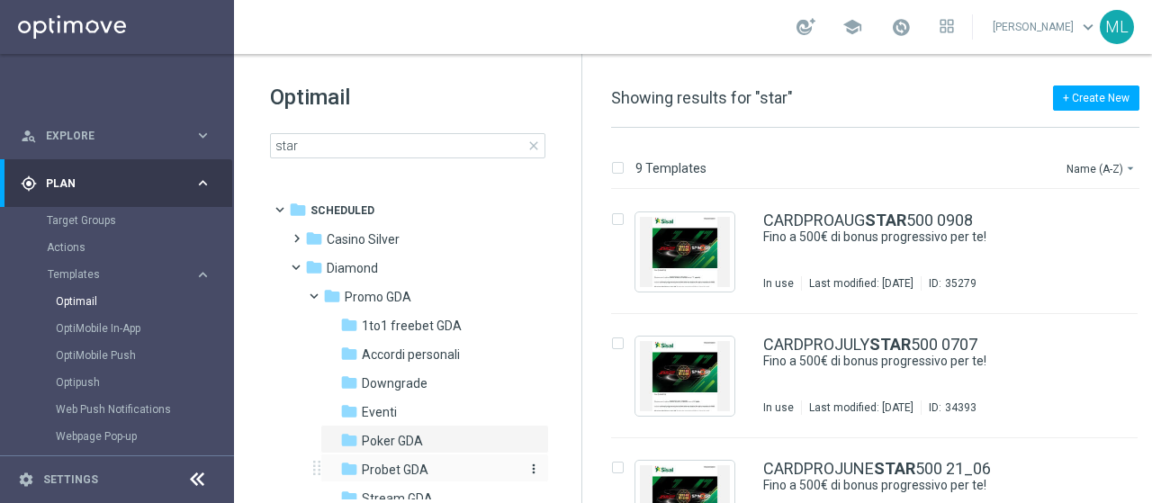
click at [390, 467] on span "Probet GDA" at bounding box center [395, 470] width 67 height 16
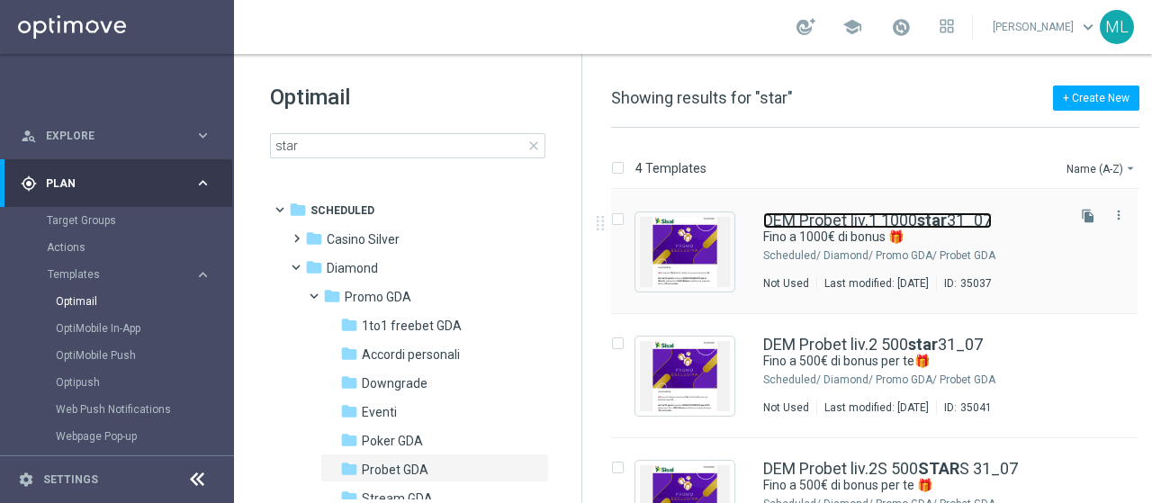
click at [843, 222] on link "DEM Probet liv.1 1000 star 31_07" at bounding box center [877, 220] width 229 height 16
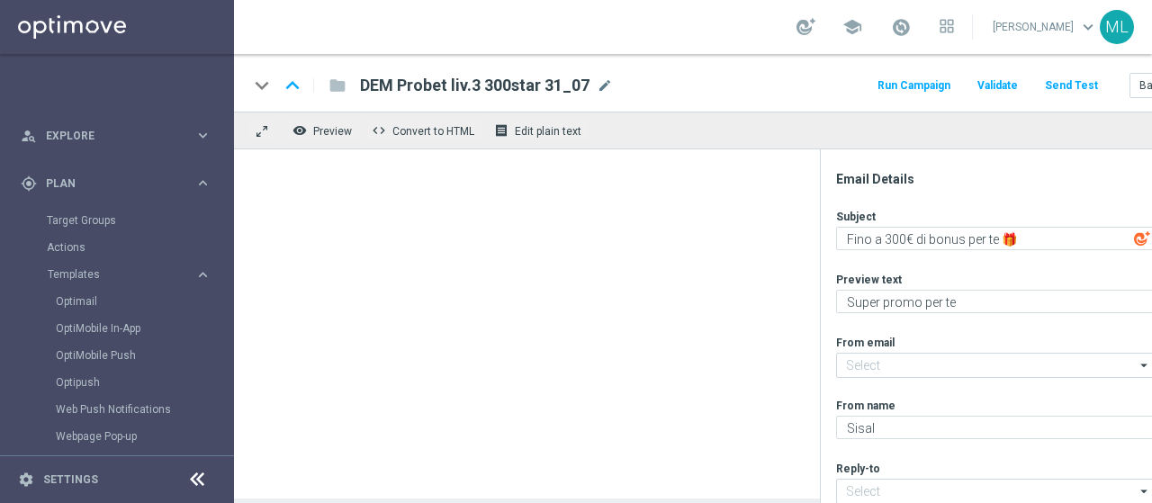
type input "giochi@comunicazioni.sisal.it"
type input "teamvip@sisal.it"
type textarea "Fino a 1000€ di bonus 🎁"
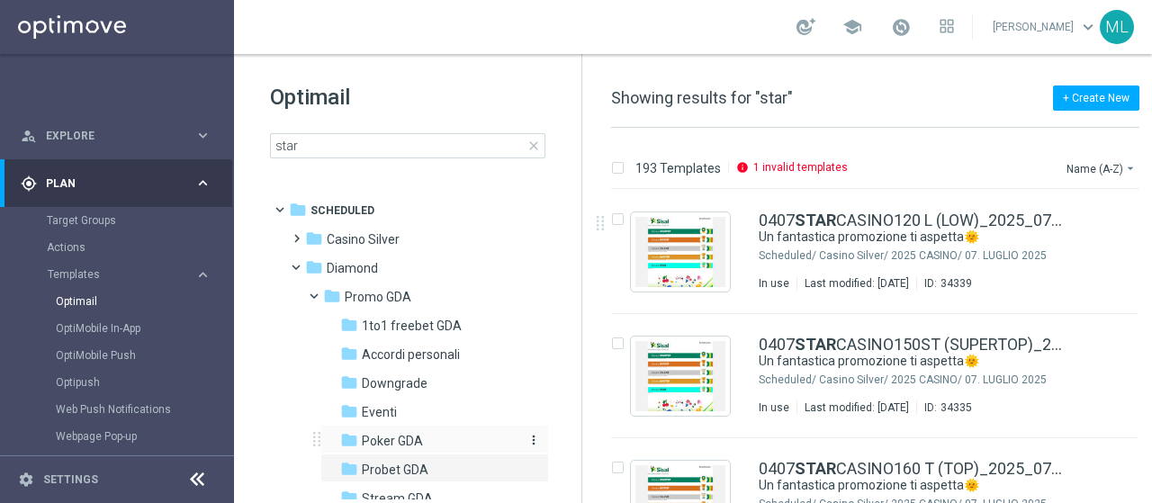
click at [384, 435] on span "Poker GDA" at bounding box center [392, 441] width 61 height 16
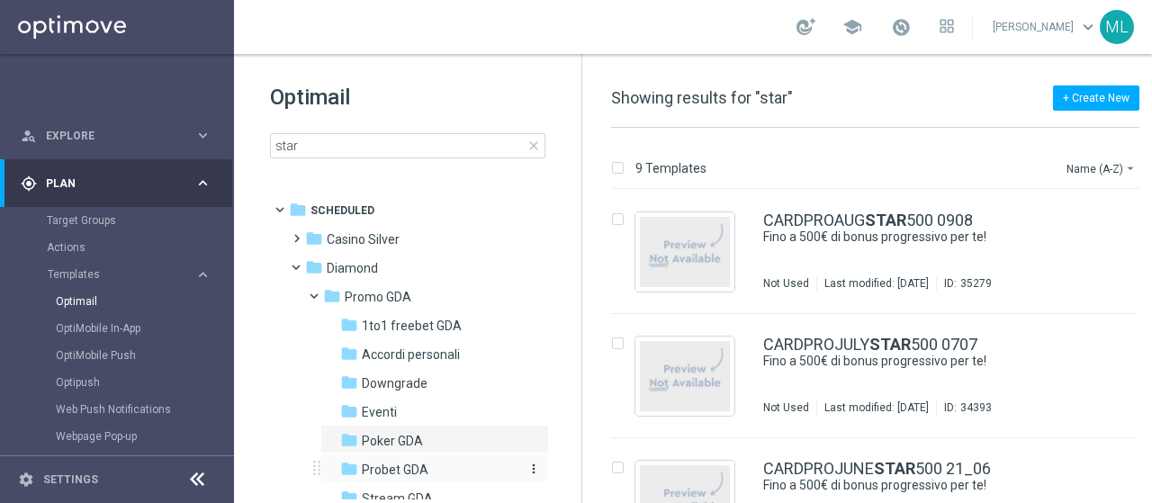
click at [386, 467] on span "Probet GDA" at bounding box center [395, 470] width 67 height 16
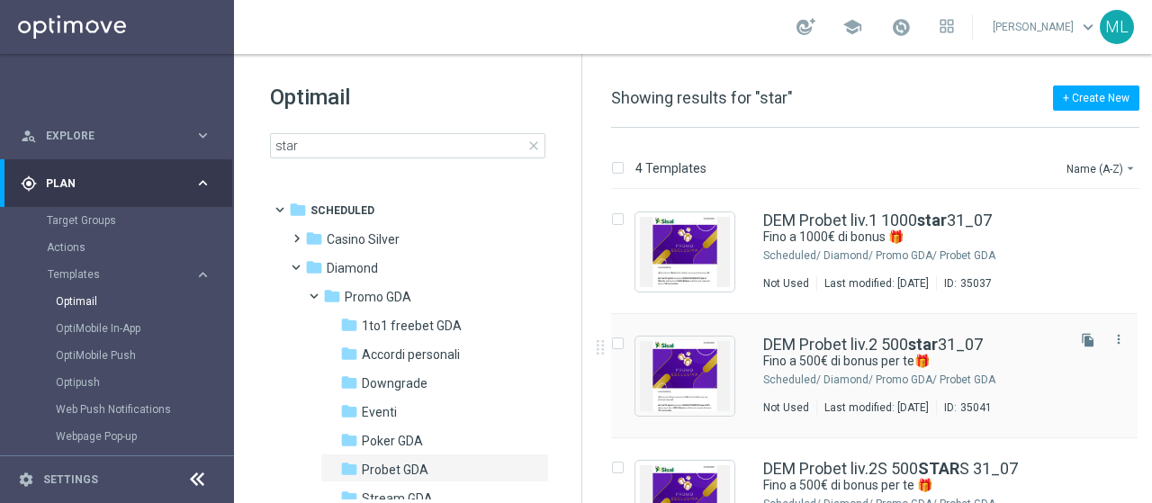
scroll to position [90, 0]
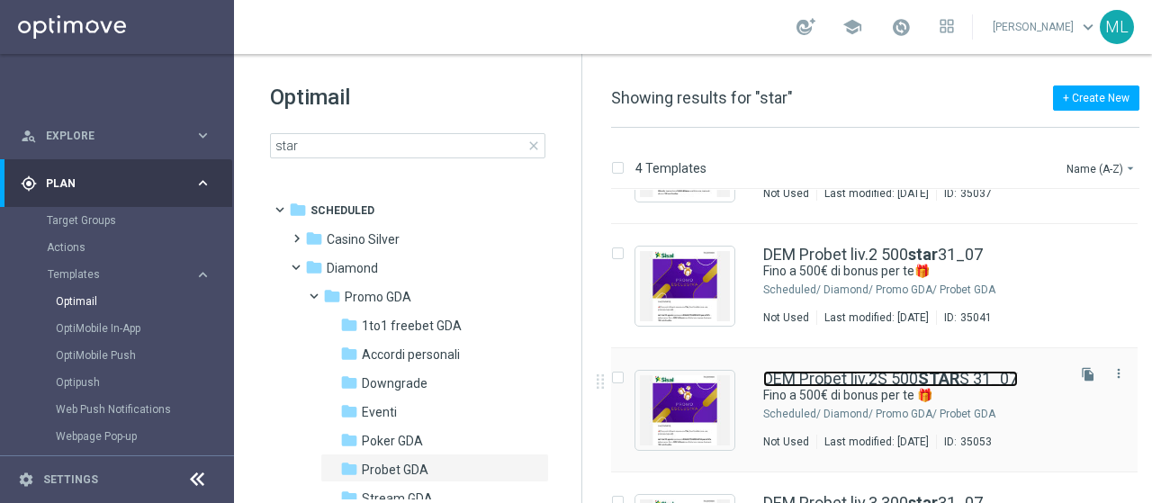
click at [847, 375] on link "DEM Probet liv.2S 500 STAR S 31_07" at bounding box center [890, 379] width 255 height 16
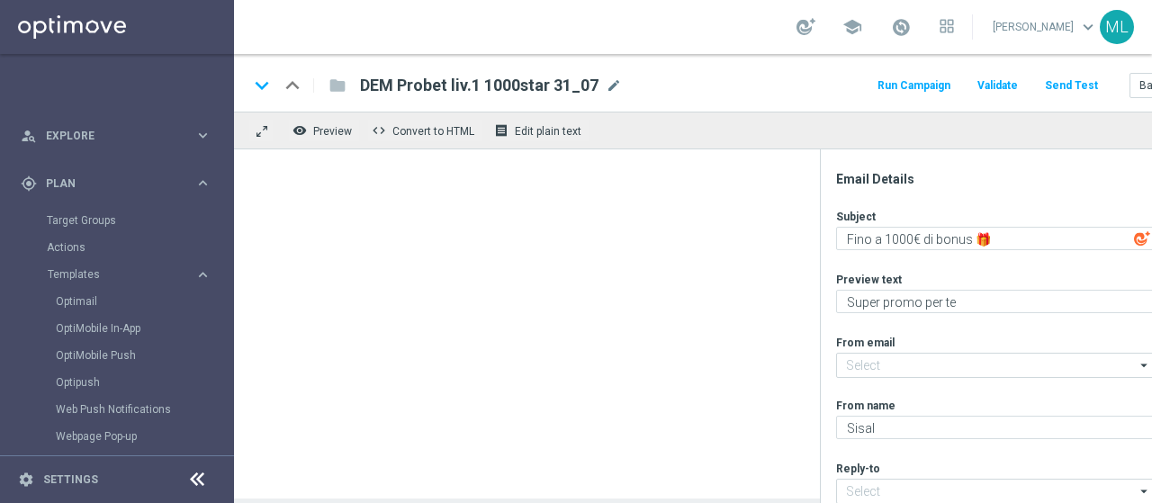
type input "giochi@comunicazioni.sisal.it"
type input "teamvip@sisal.it"
type textarea "Fino a 500€ di bonus per te 🎁"
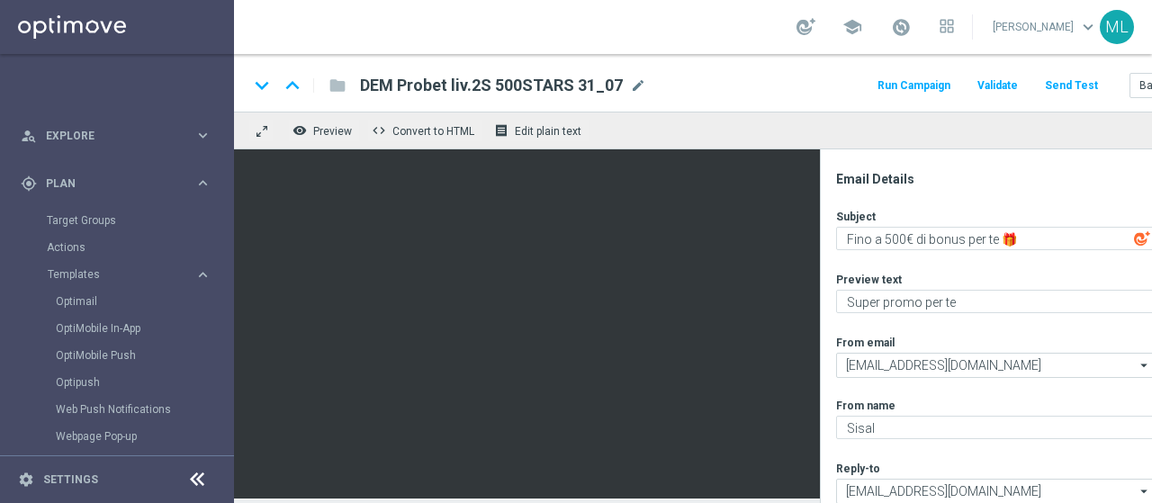
scroll to position [13, 0]
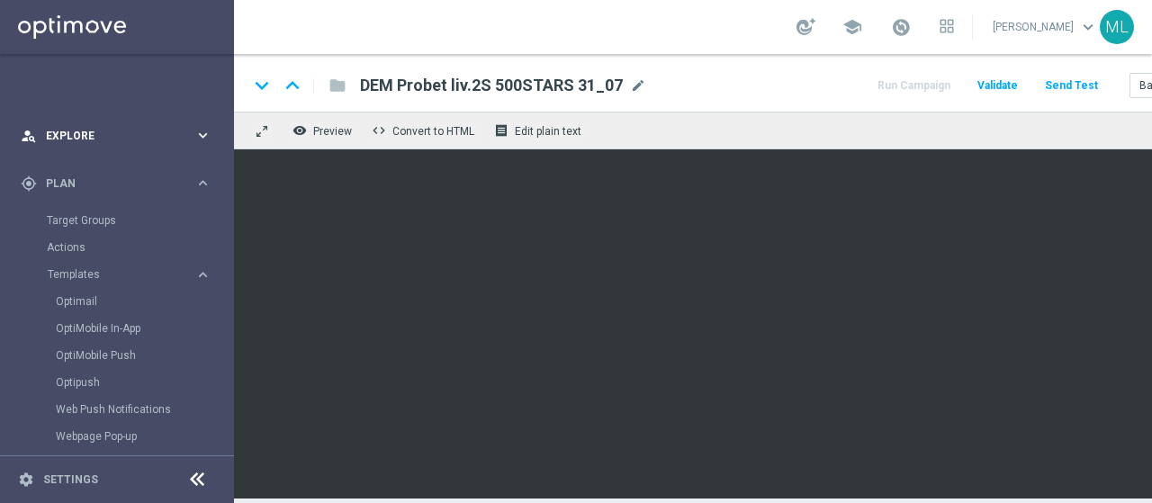
click at [71, 136] on span "Explore" at bounding box center [120, 135] width 148 height 11
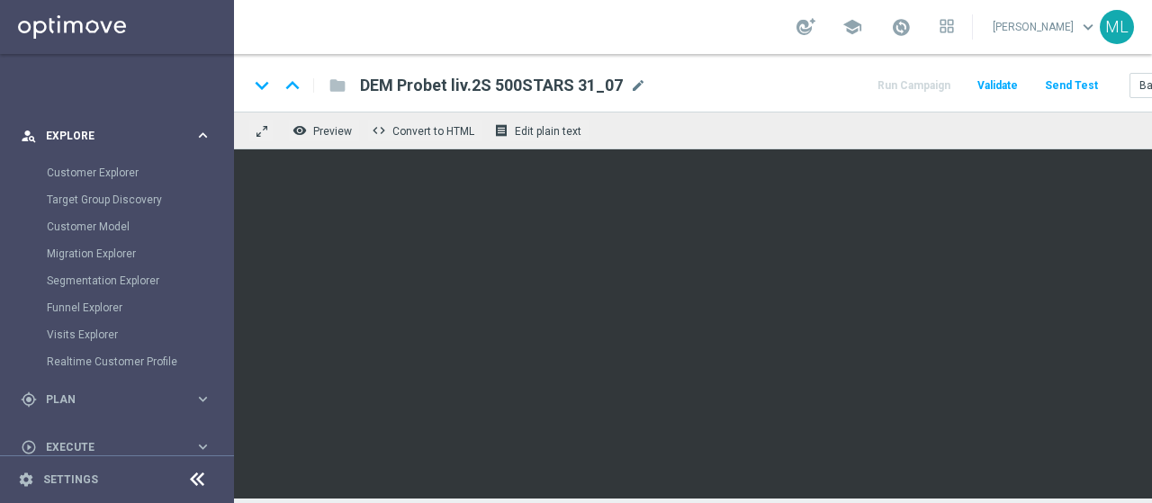
click at [63, 136] on span "Explore" at bounding box center [120, 135] width 148 height 11
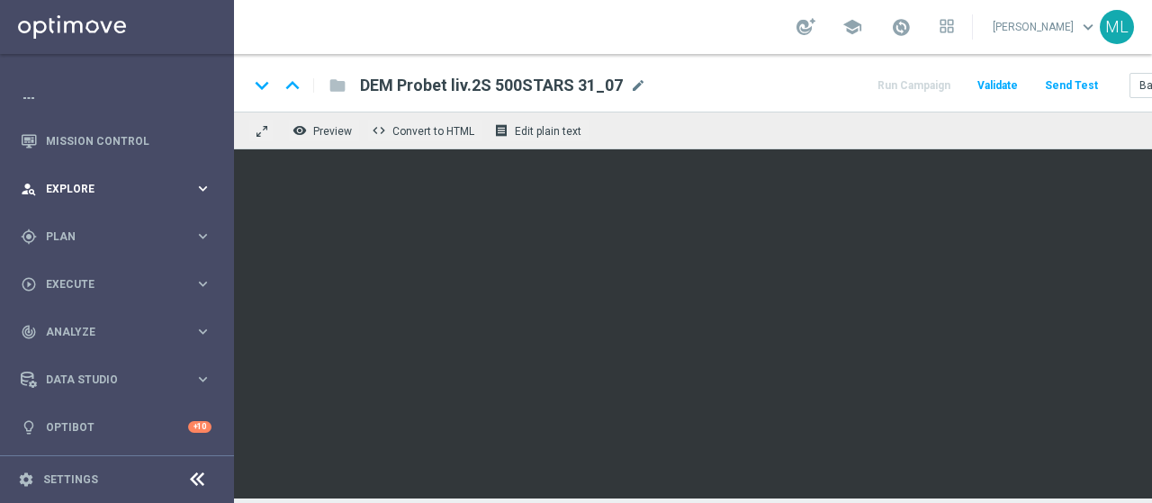
scroll to position [27, 0]
click at [99, 140] on link "Mission Control" at bounding box center [129, 142] width 166 height 48
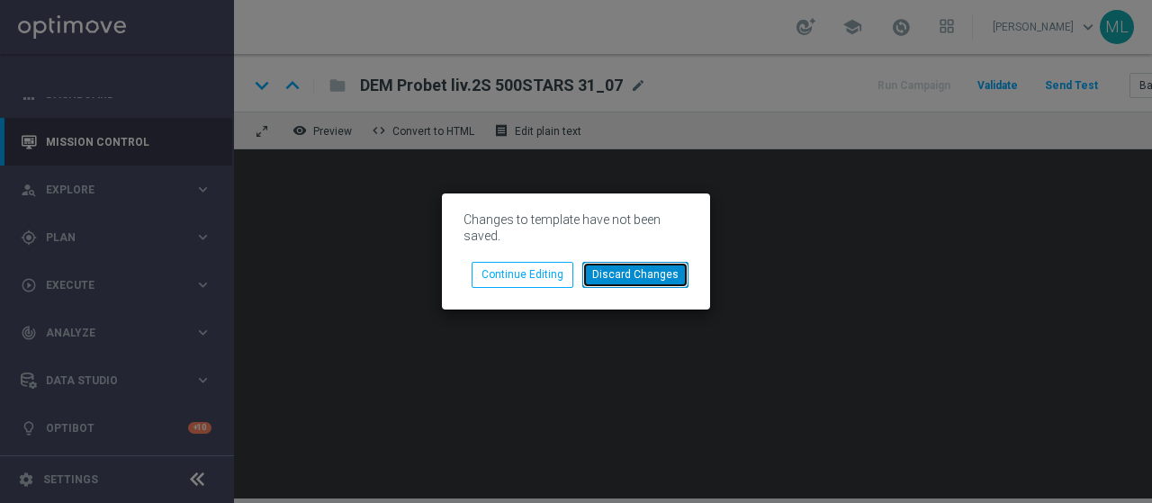
click at [639, 278] on button "Discard Changes" at bounding box center [635, 274] width 106 height 25
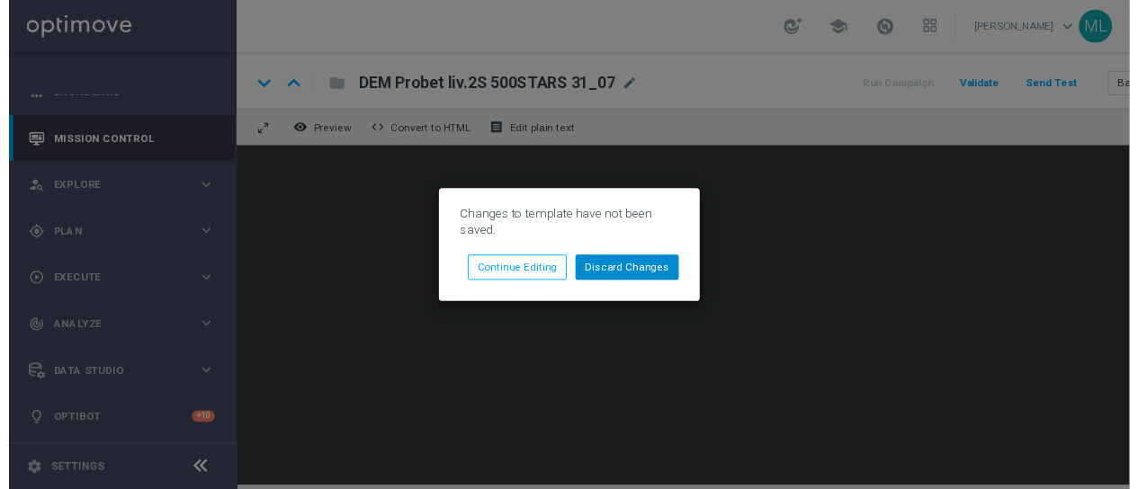
scroll to position [0, 0]
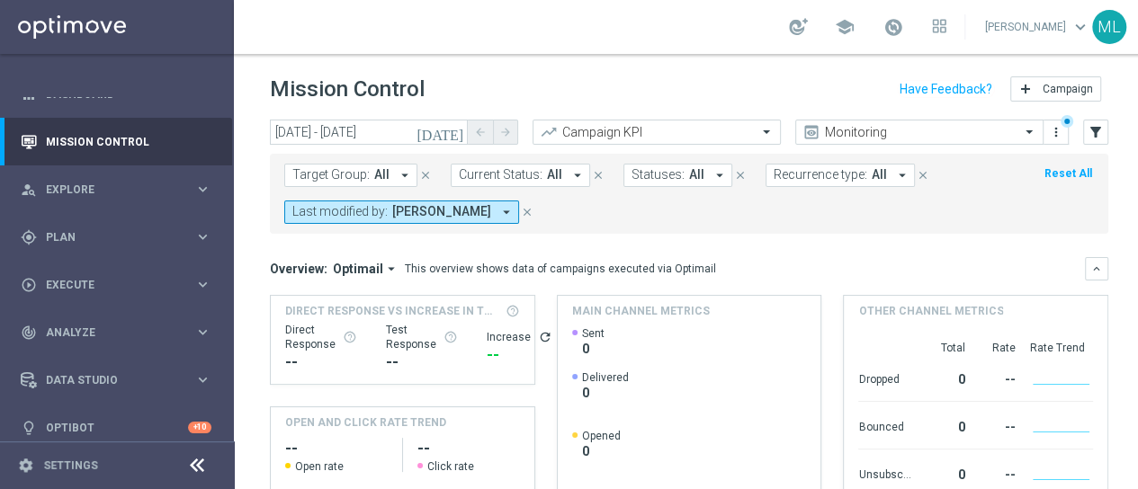
click at [533, 211] on icon "close" at bounding box center [527, 212] width 13 height 13
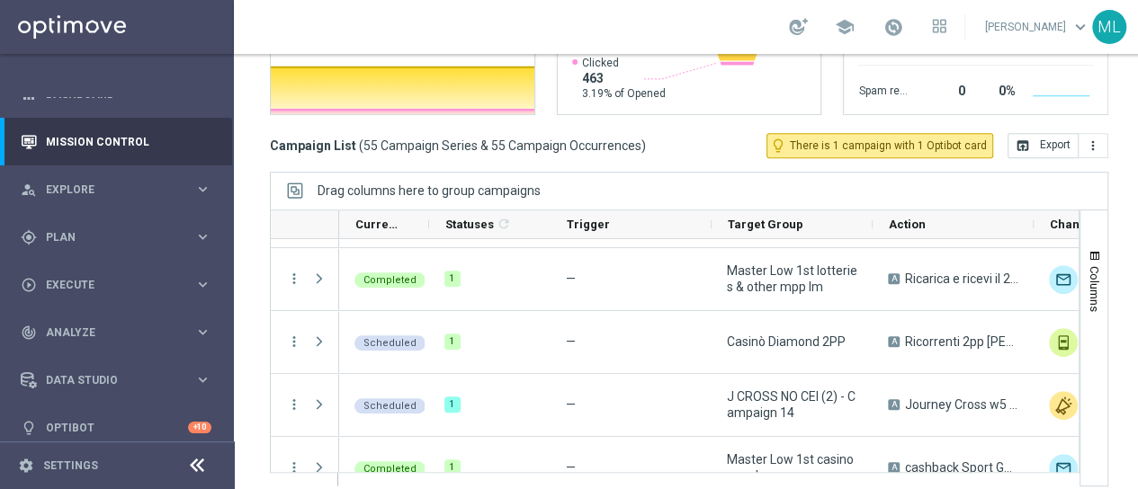
scroll to position [450, 0]
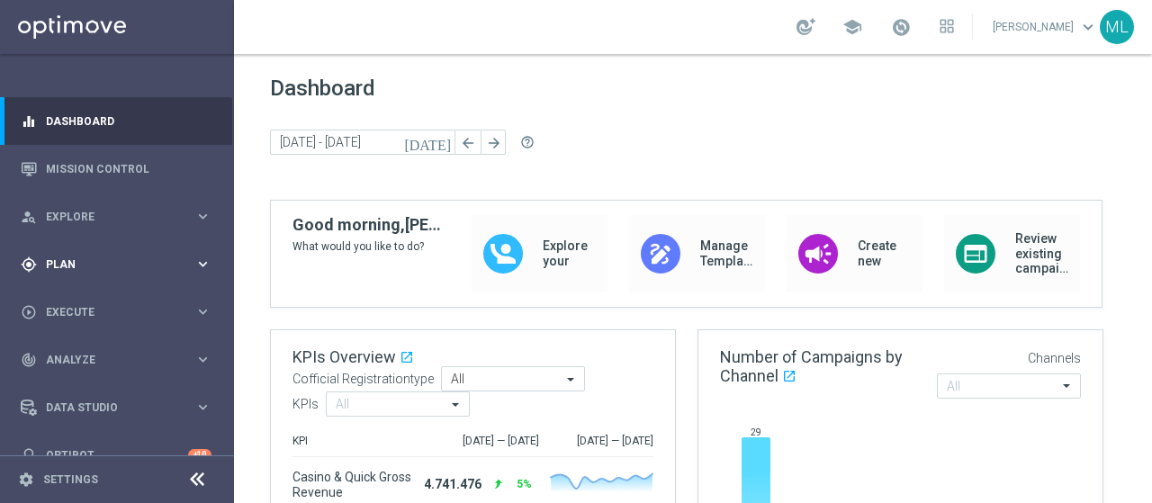
click at [59, 261] on span "Plan" at bounding box center [120, 264] width 148 height 11
click at [83, 296] on link "Target Groups" at bounding box center [117, 301] width 140 height 14
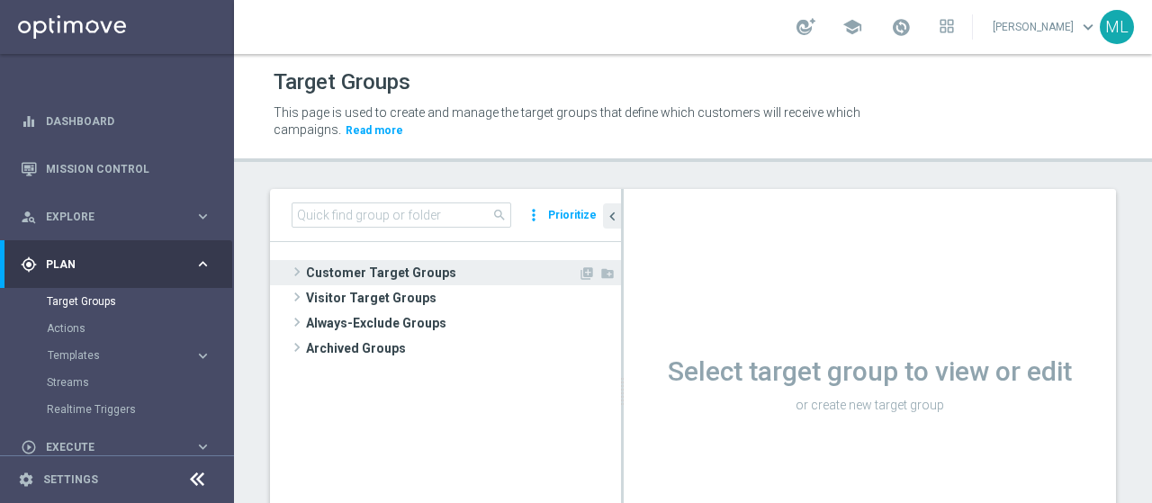
click at [332, 268] on span "Customer Target Groups" at bounding box center [442, 272] width 272 height 25
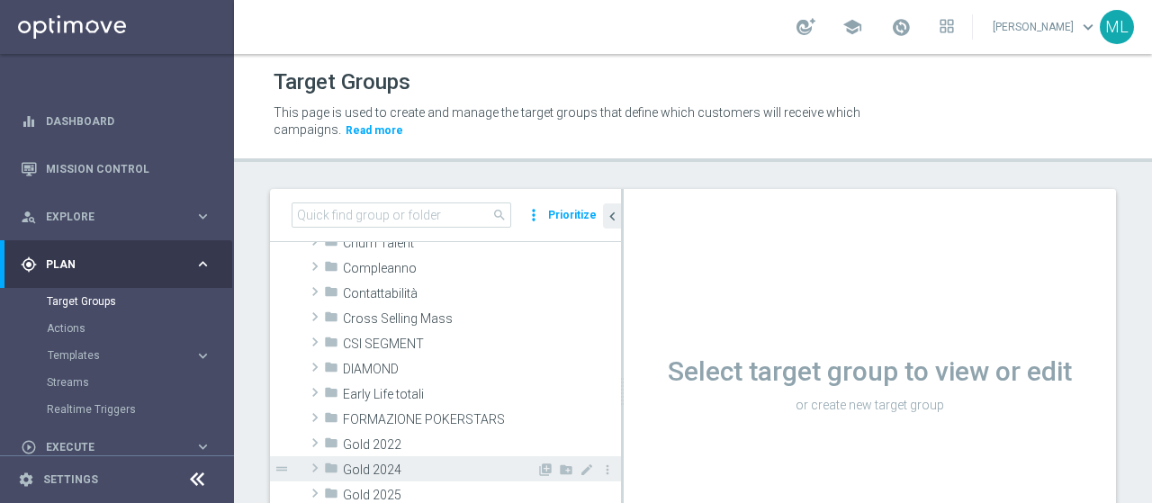
scroll to position [180, 0]
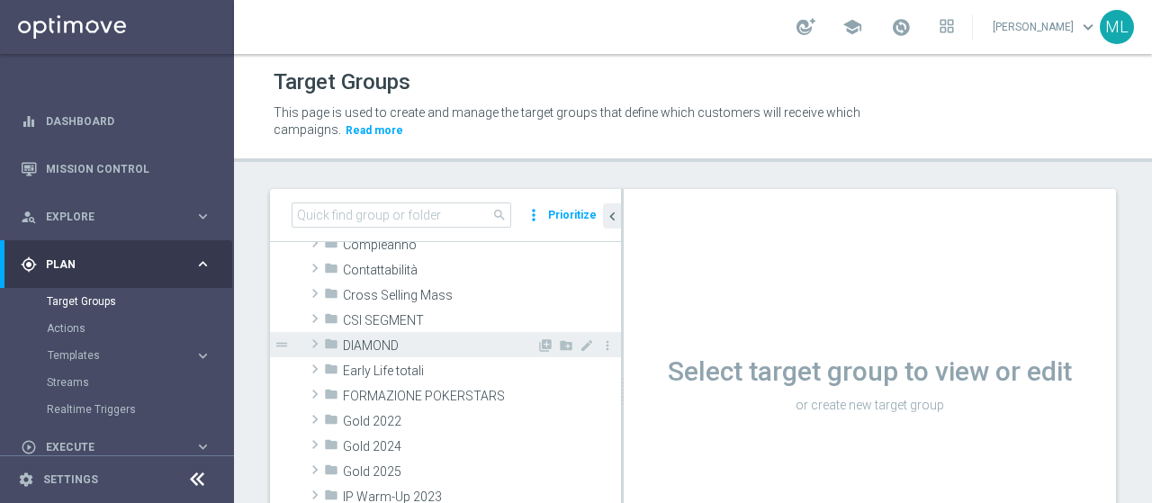
click at [316, 339] on span at bounding box center [315, 344] width 18 height 22
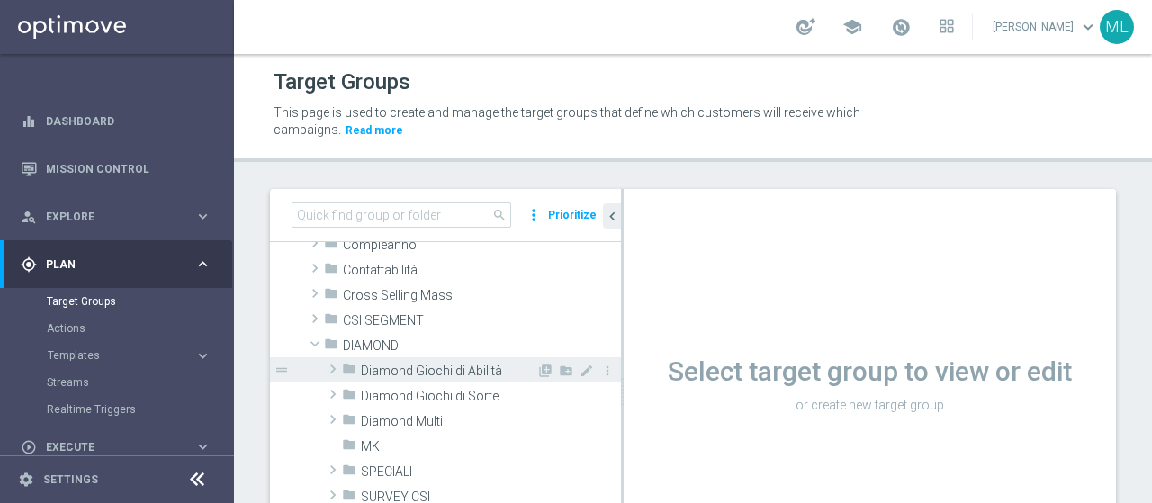
click at [330, 372] on span at bounding box center [333, 369] width 18 height 22
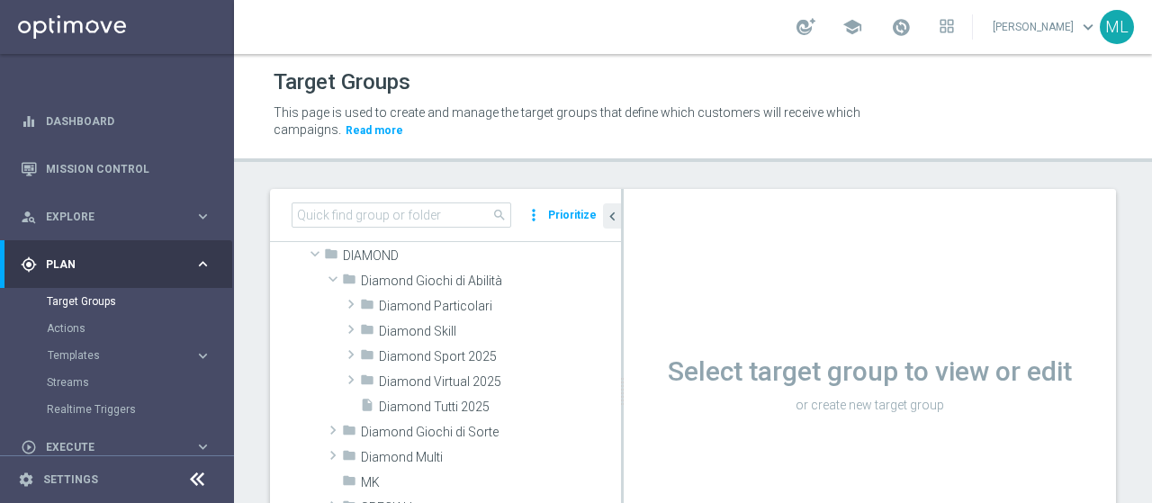
scroll to position [0, 0]
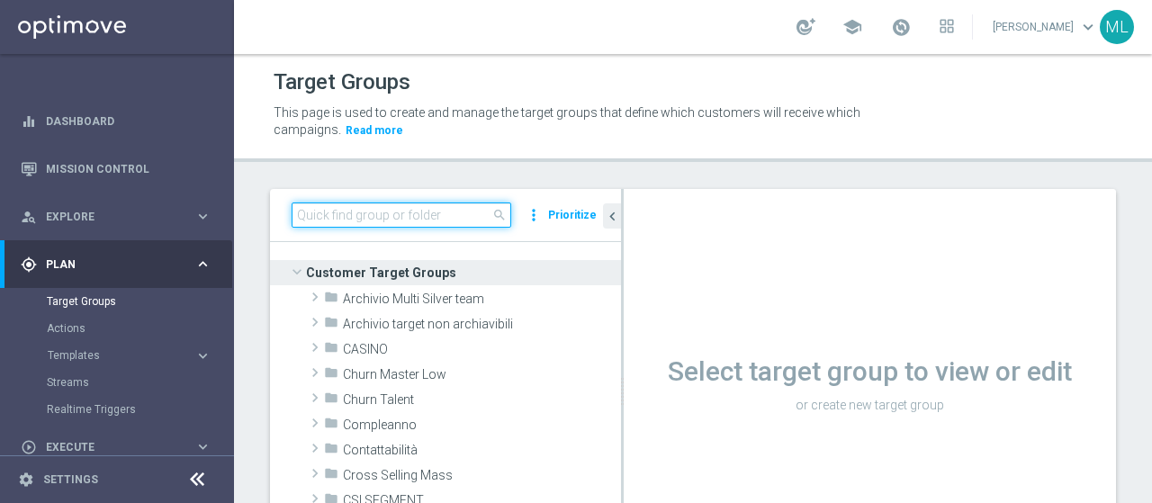
click at [344, 221] on input at bounding box center [401, 214] width 220 height 25
paste input "Star downgrade"
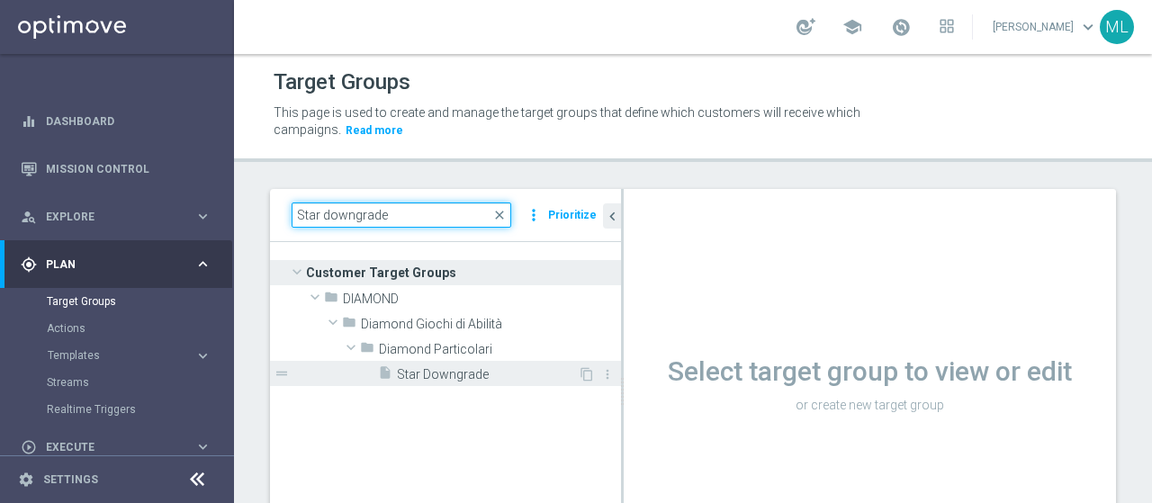
type input "Star downgrade"
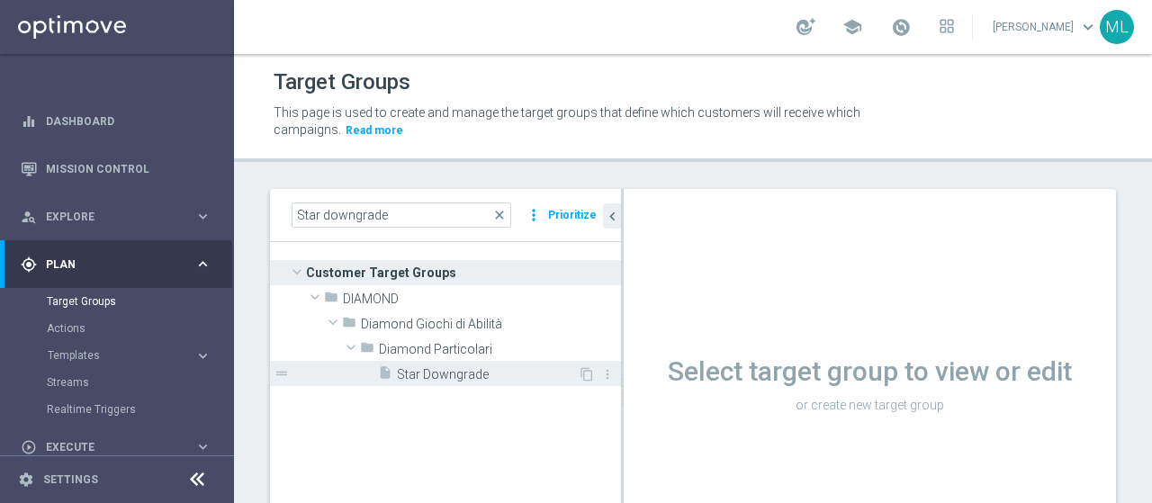
click at [435, 372] on span "Star Downgrade" at bounding box center [487, 374] width 181 height 15
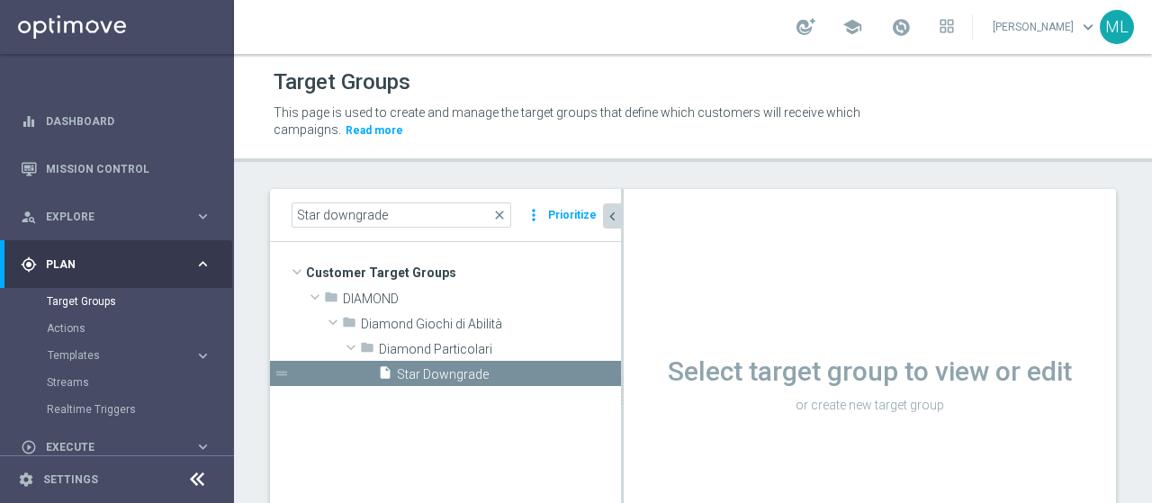
click at [615, 215] on icon "chevron_left" at bounding box center [612, 216] width 17 height 17
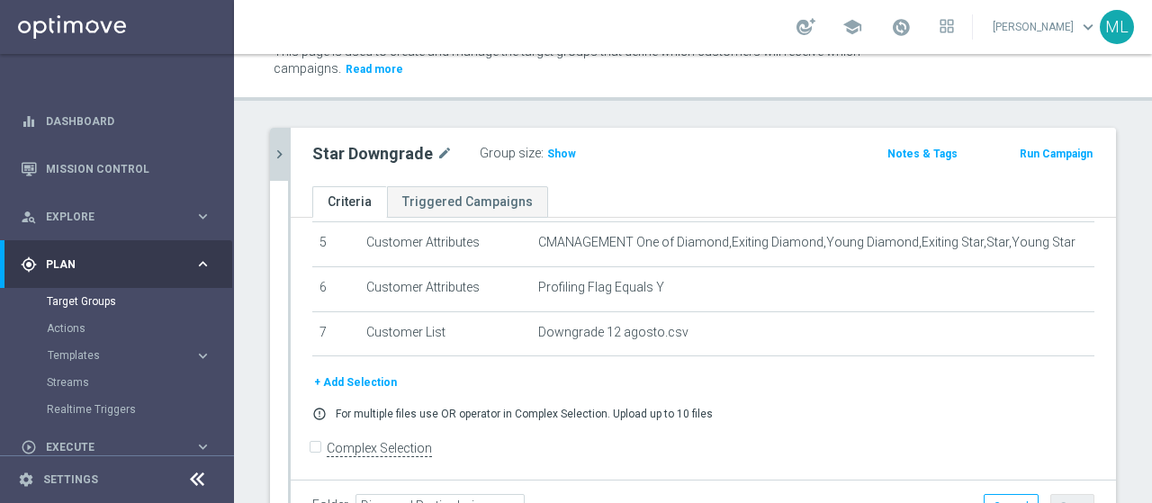
scroll to position [90, 0]
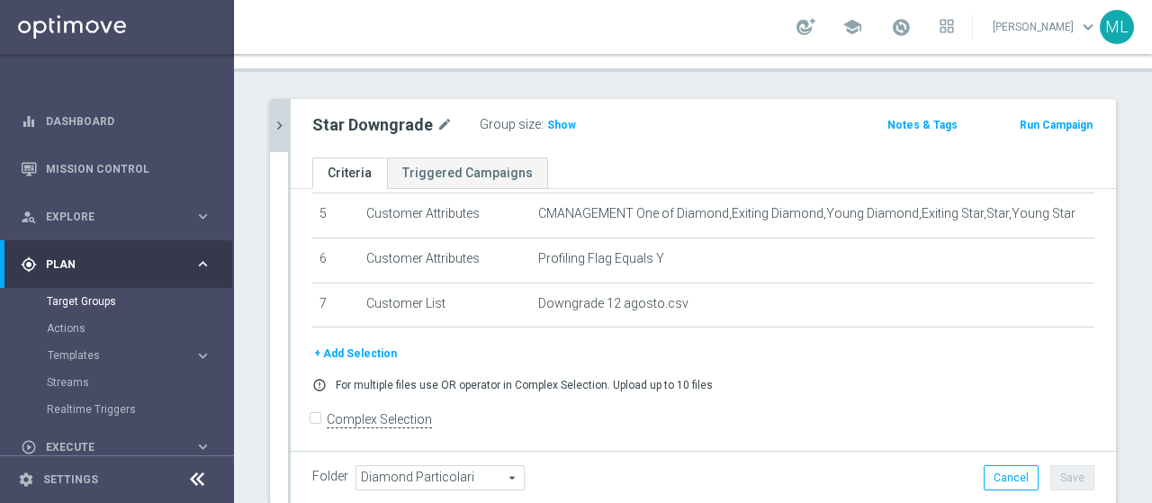
click at [317, 413] on input "Complex Selection" at bounding box center [318, 421] width 12 height 25
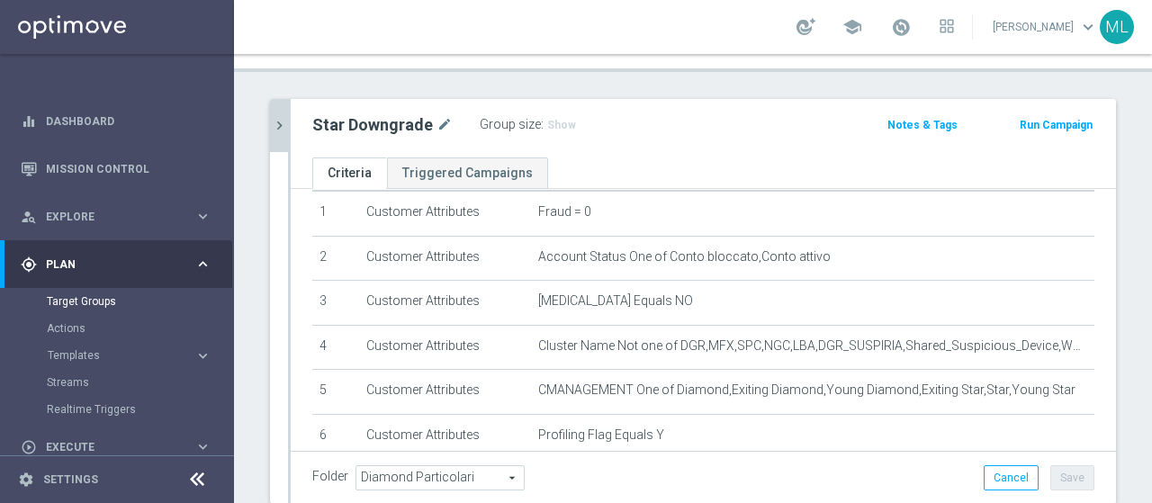
scroll to position [0, 0]
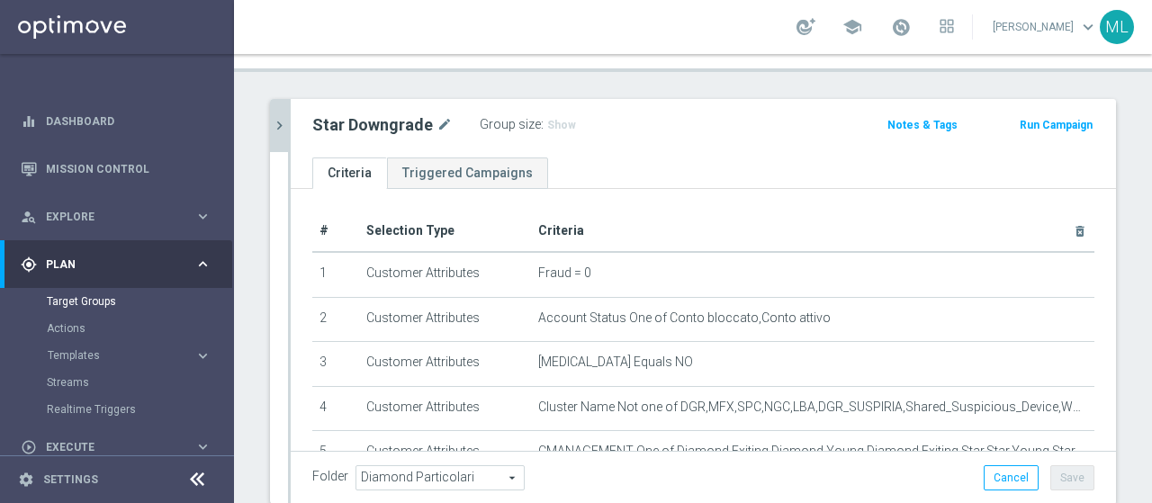
click at [559, 149] on div "Star Downgrade mode_edit Group size : Show Notes & Tags Run Campaign" at bounding box center [703, 128] width 825 height 58
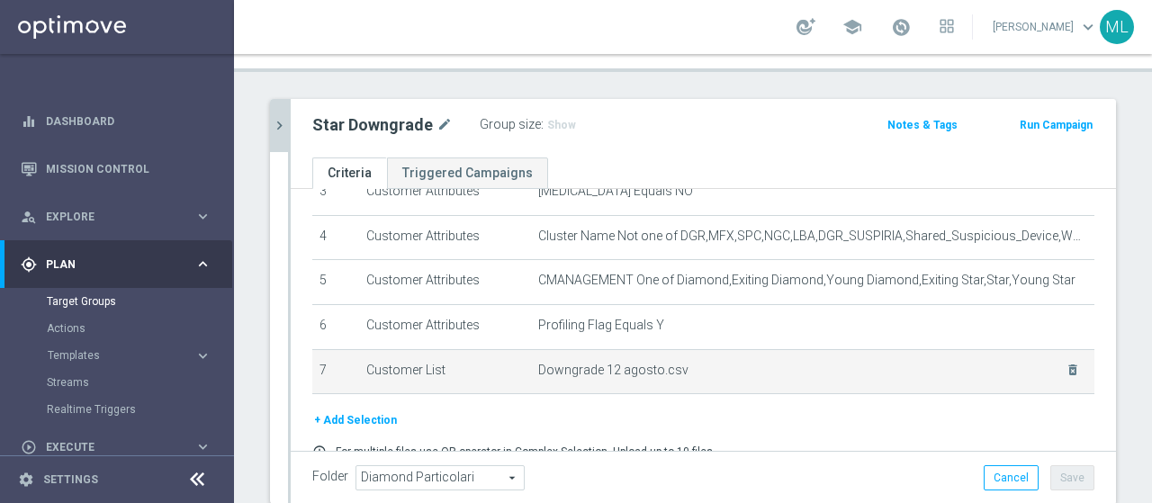
scroll to position [239, 0]
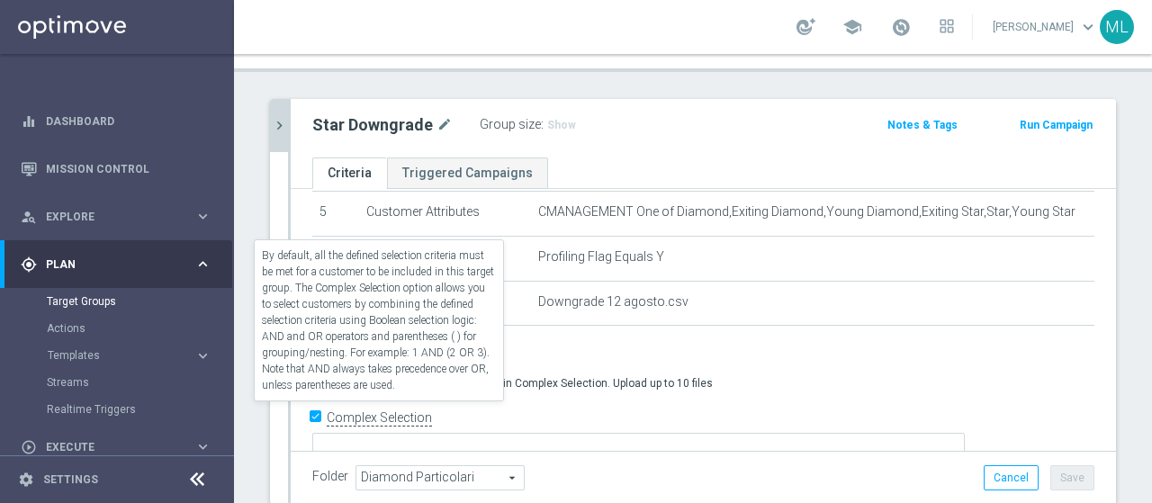
click at [312, 411] on input "Complex Selection" at bounding box center [318, 420] width 12 height 25
checkbox input "false"
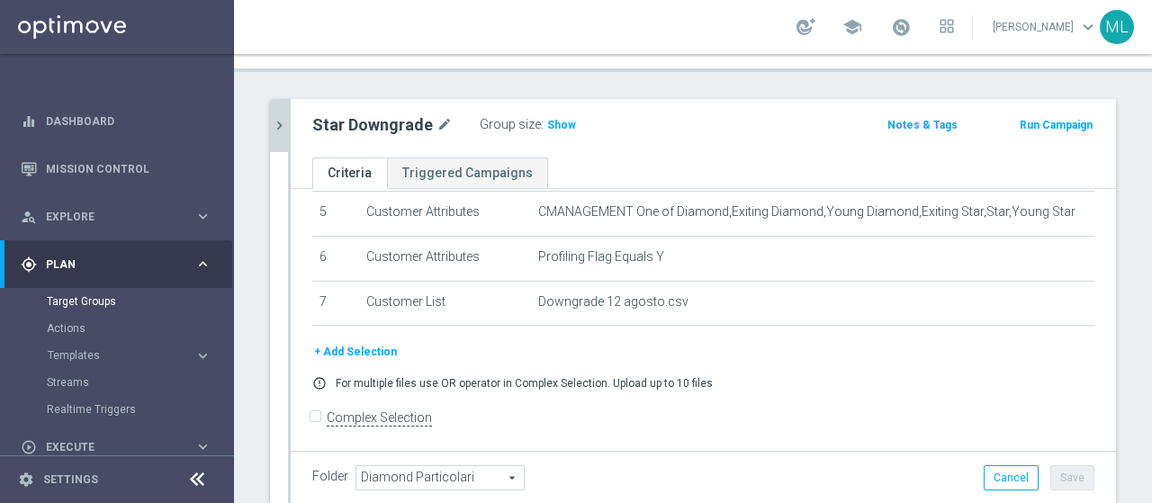
scroll to position [238, 0]
click at [547, 119] on span "Show" at bounding box center [561, 125] width 29 height 13
